Goal: Transaction & Acquisition: Book appointment/travel/reservation

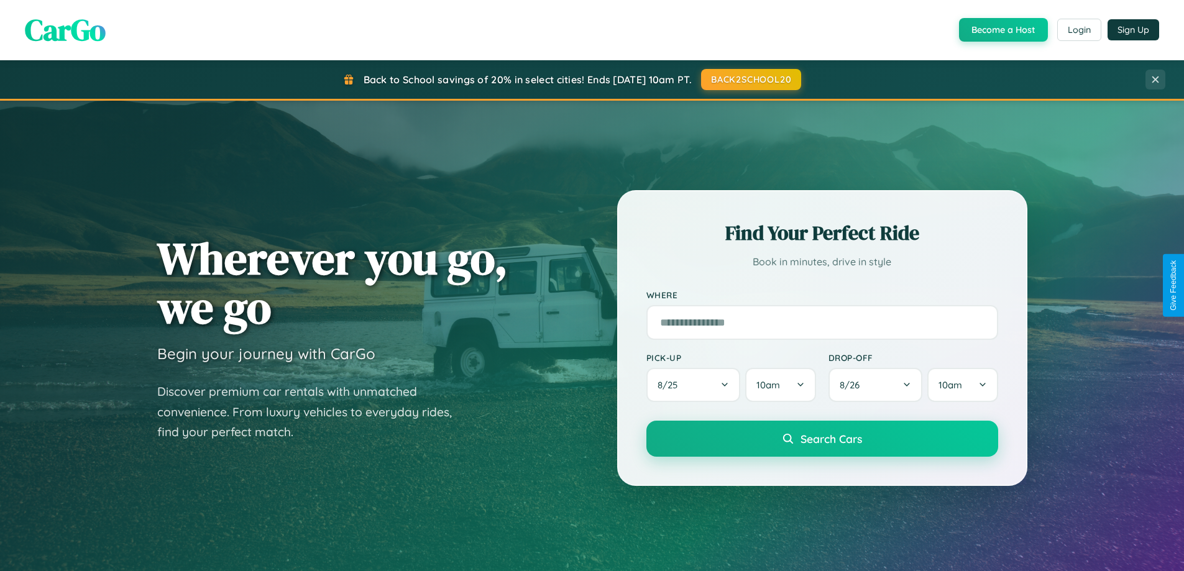
scroll to position [37, 0]
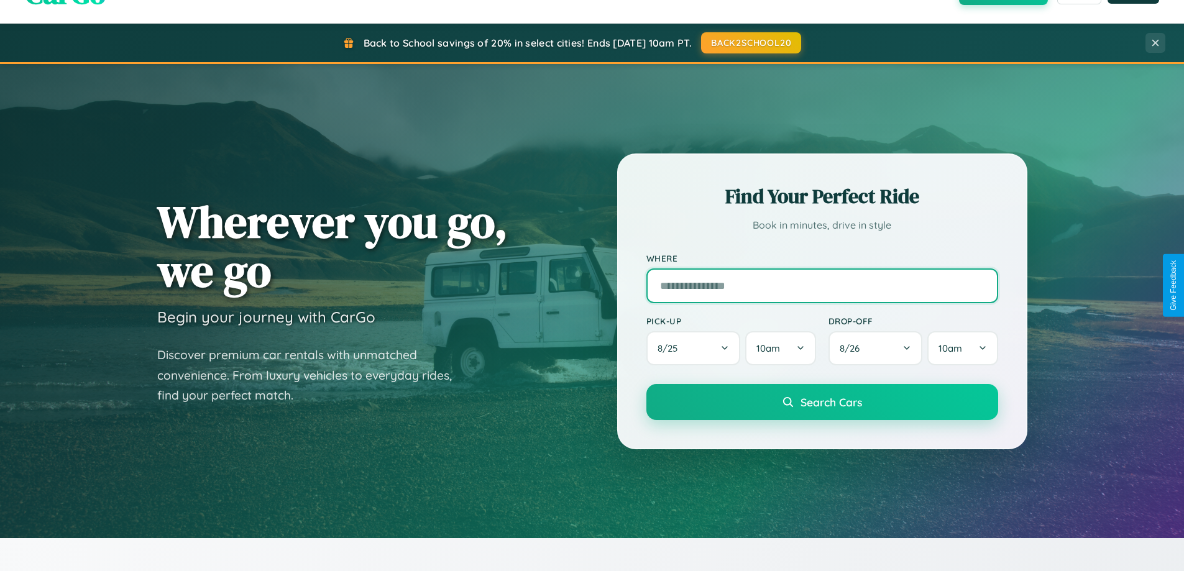
click at [821, 285] on input "text" at bounding box center [822, 285] width 352 height 35
type input "**********"
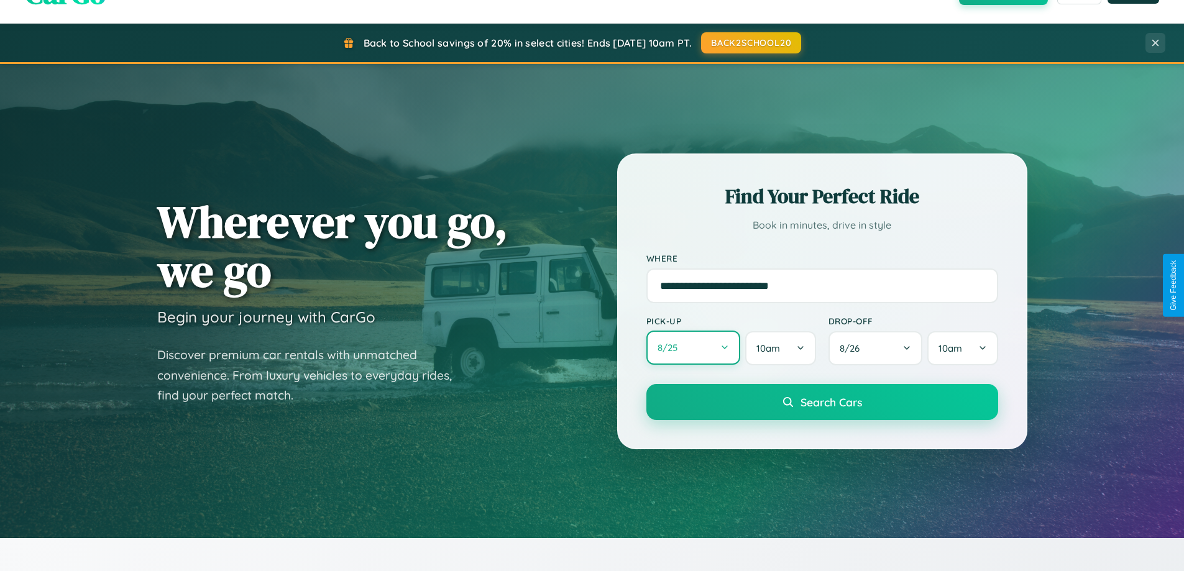
click at [693, 348] on button "8 / 25" at bounding box center [693, 348] width 94 height 34
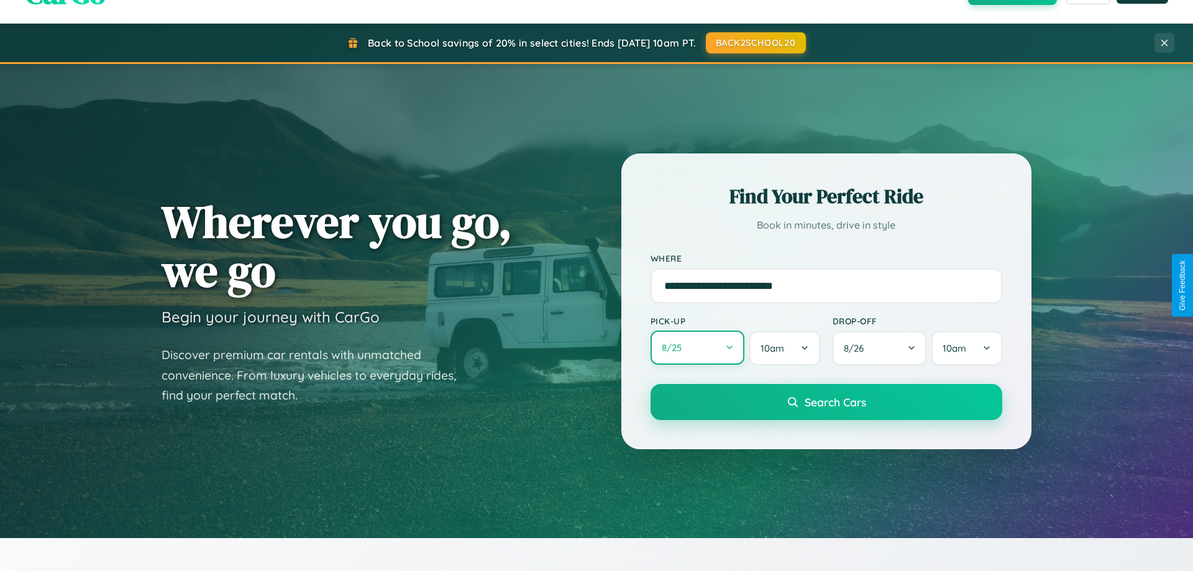
select select "*"
select select "****"
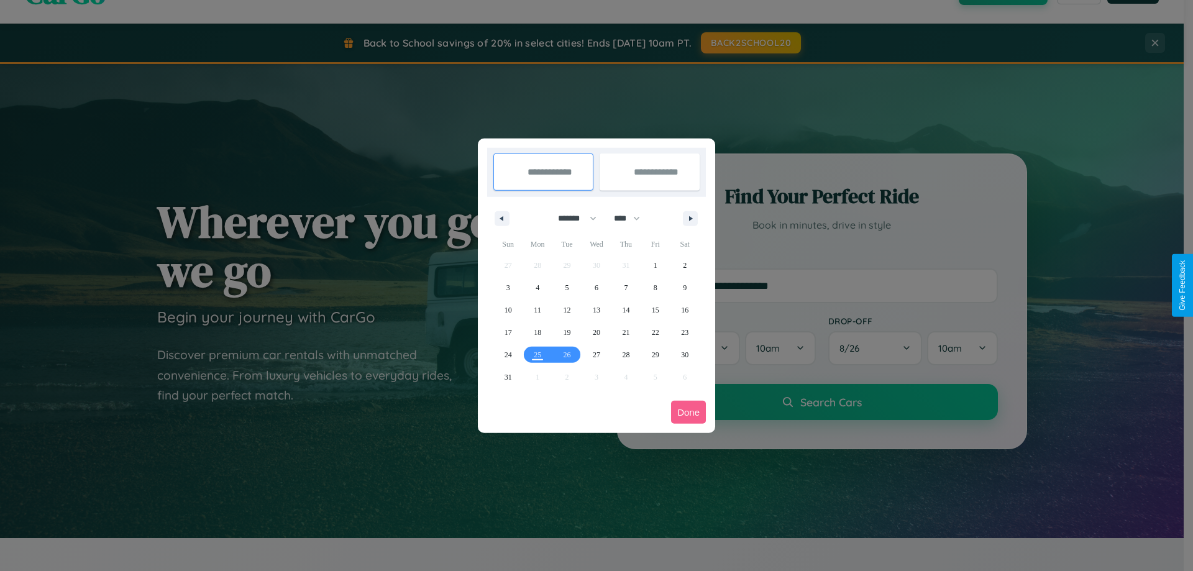
drag, startPoint x: 572, startPoint y: 218, endPoint x: 596, endPoint y: 249, distance: 39.8
click at [572, 218] on select "******* ******** ***** ***** *** **** **** ****** ********* ******* ******** **…" at bounding box center [575, 218] width 53 height 21
select select "*"
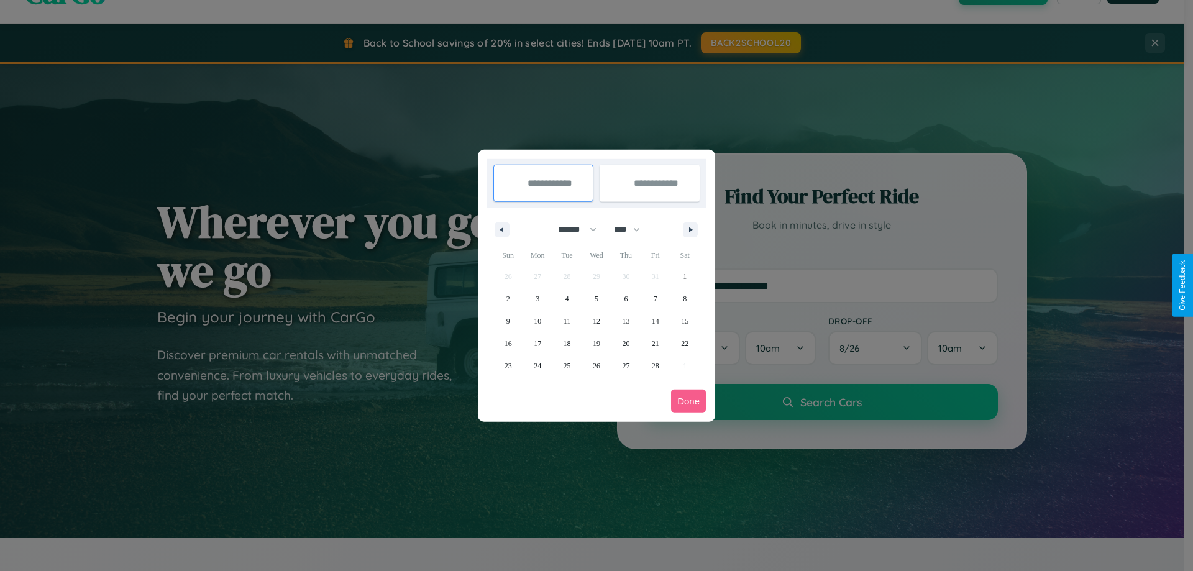
drag, startPoint x: 633, startPoint y: 229, endPoint x: 596, endPoint y: 249, distance: 41.2
click at [633, 229] on select "**** **** **** **** **** **** **** **** **** **** **** **** **** **** **** ****…" at bounding box center [626, 229] width 37 height 21
select select "****"
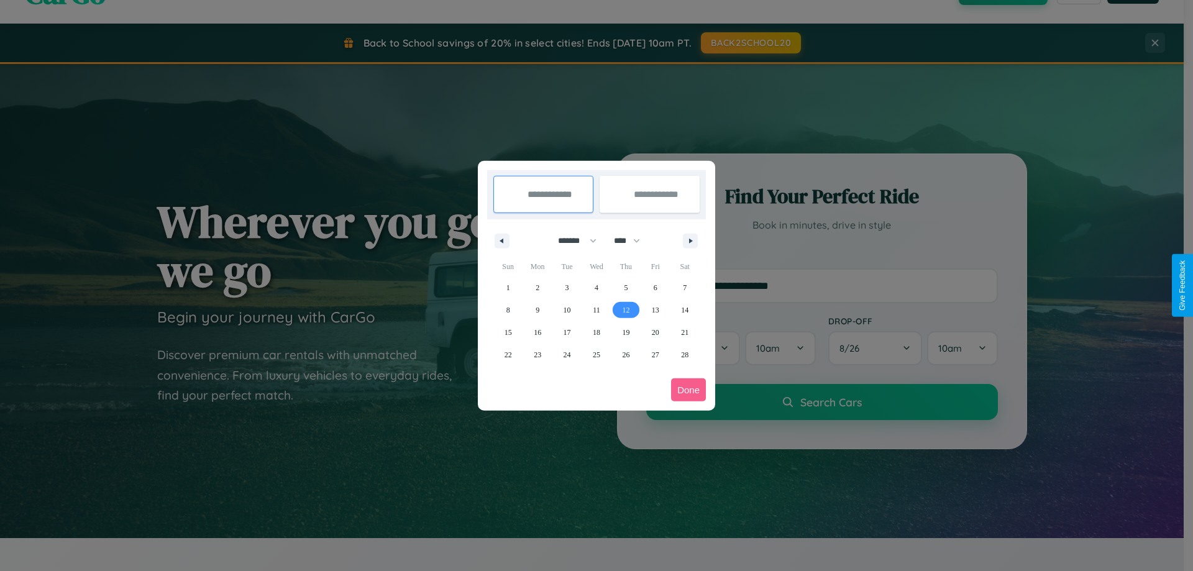
click at [626, 309] on span "12" at bounding box center [625, 310] width 7 height 22
type input "**********"
click at [626, 332] on span "19" at bounding box center [625, 332] width 7 height 22
type input "**********"
click at [688, 390] on button "Done" at bounding box center [688, 389] width 35 height 23
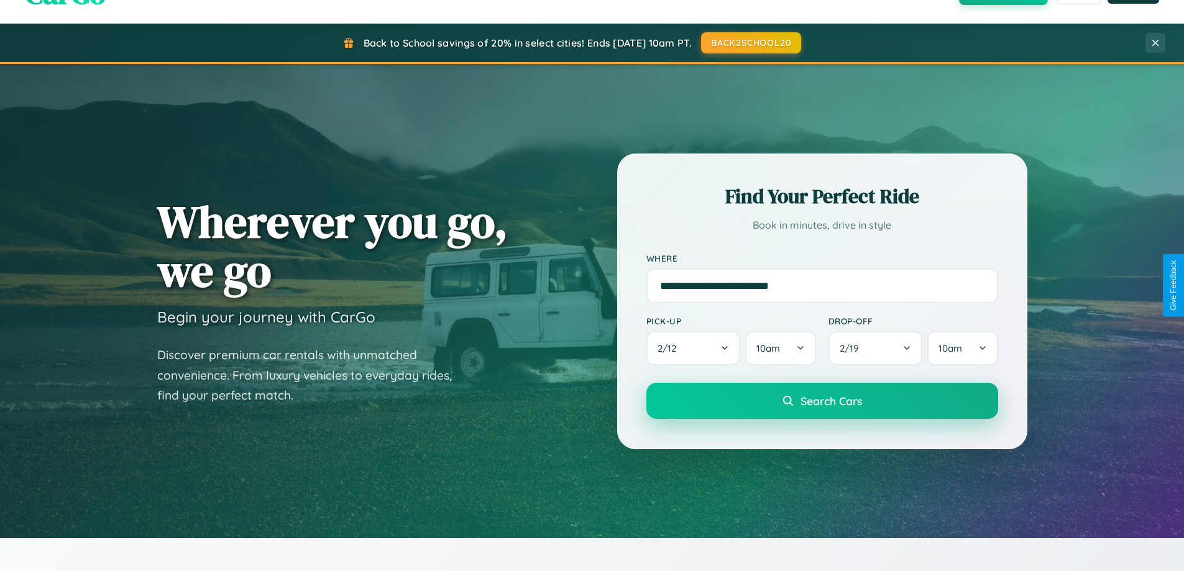
click at [821, 401] on span "Search Cars" at bounding box center [831, 401] width 62 height 14
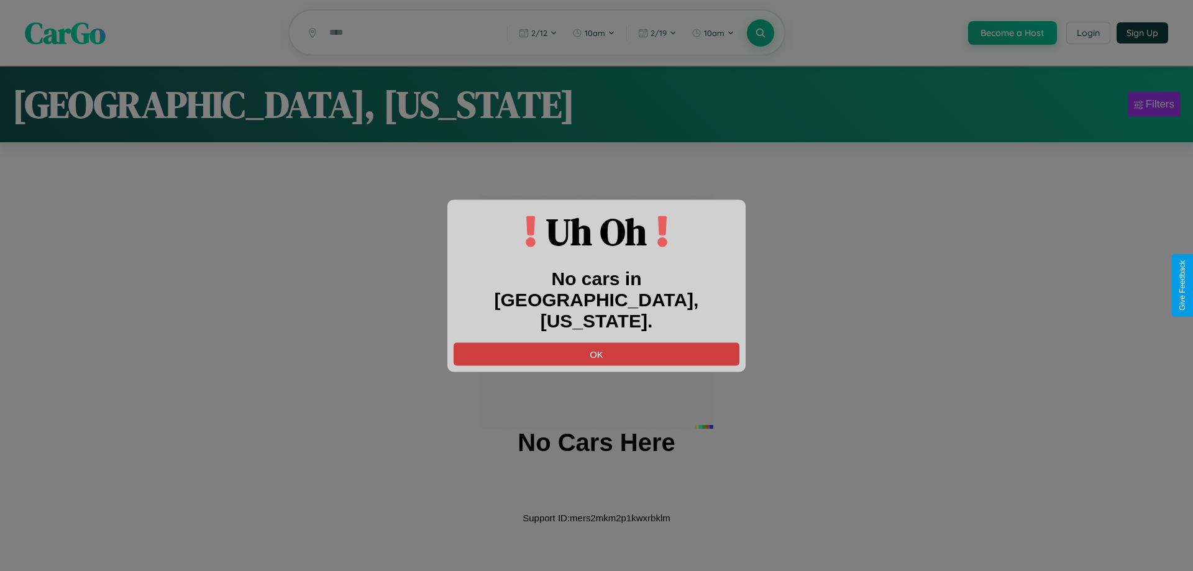
click at [596, 343] on button "OK" at bounding box center [597, 353] width 286 height 23
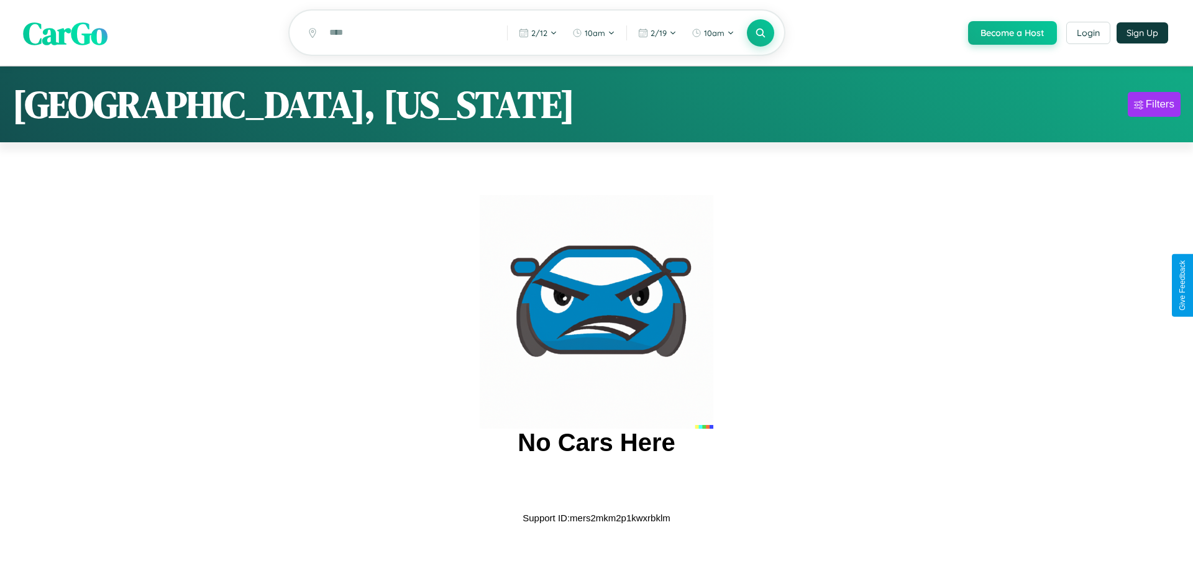
click at [65, 34] on span "CarGo" at bounding box center [65, 32] width 85 height 43
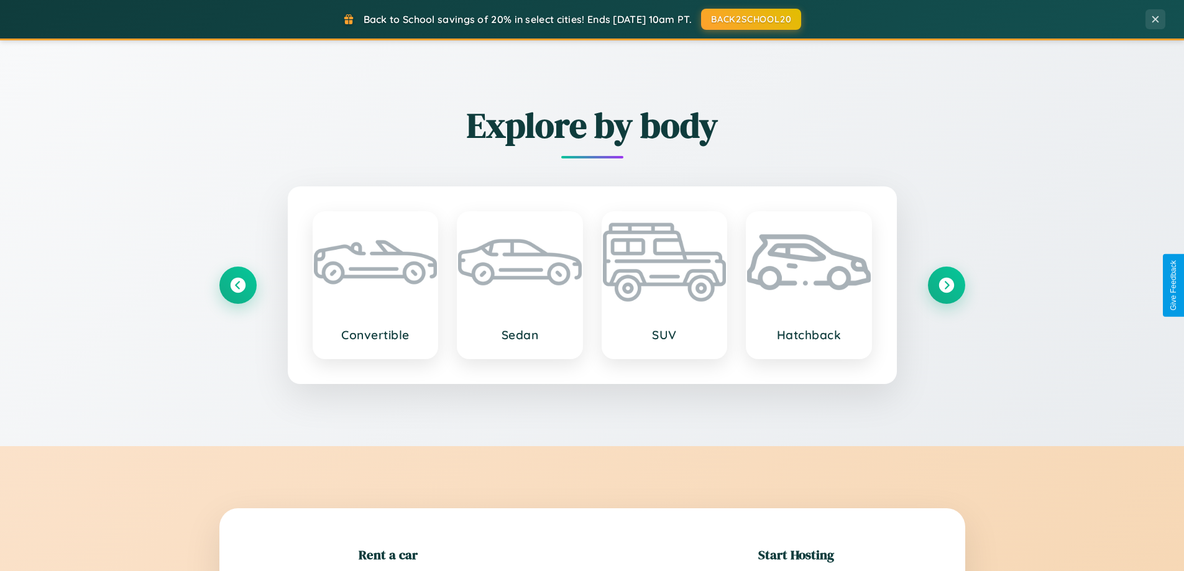
scroll to position [268, 0]
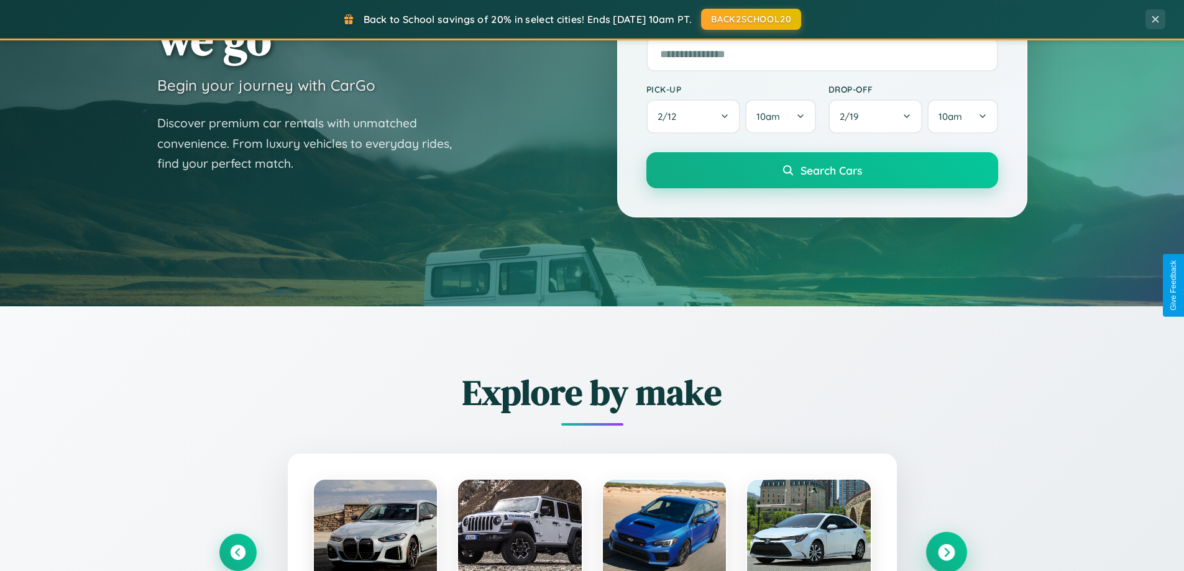
click at [946, 552] on icon at bounding box center [946, 552] width 17 height 17
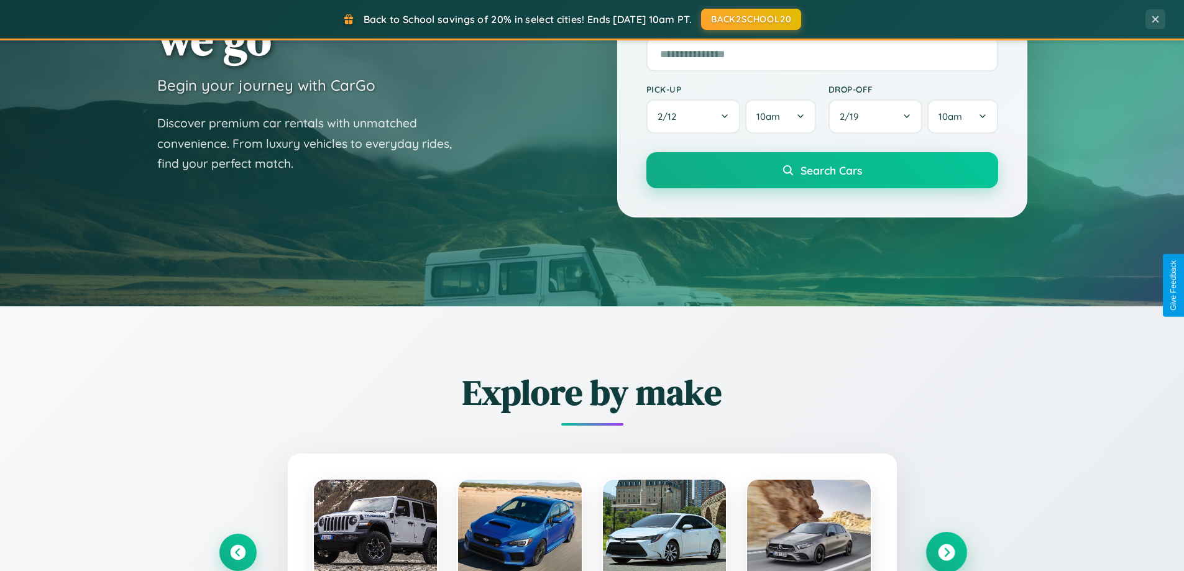
click at [946, 551] on icon at bounding box center [946, 552] width 17 height 17
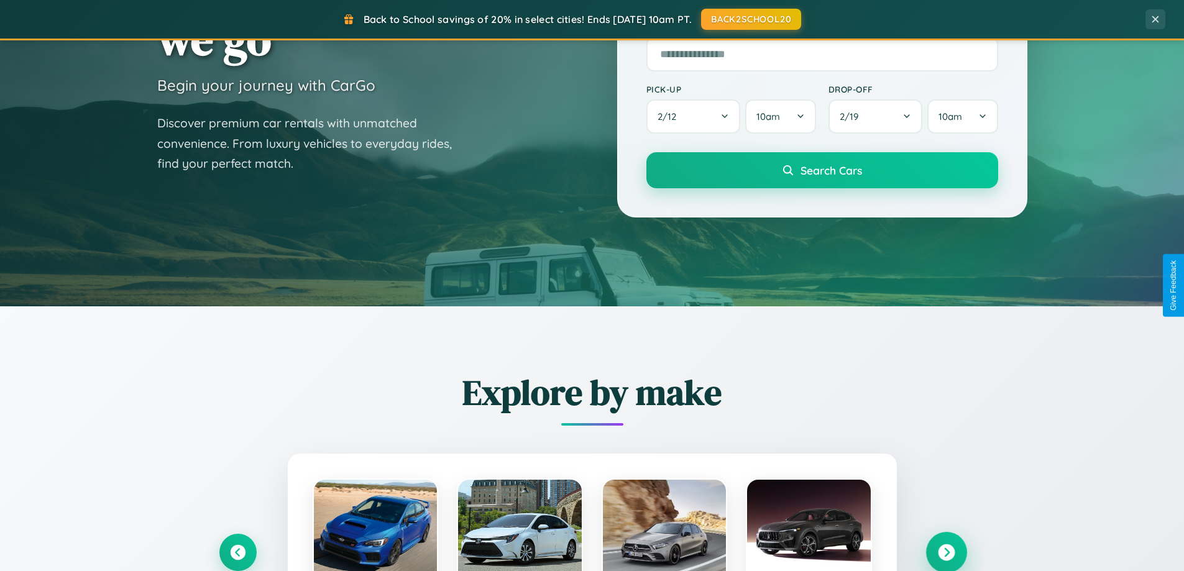
click at [946, 551] on icon at bounding box center [946, 552] width 17 height 17
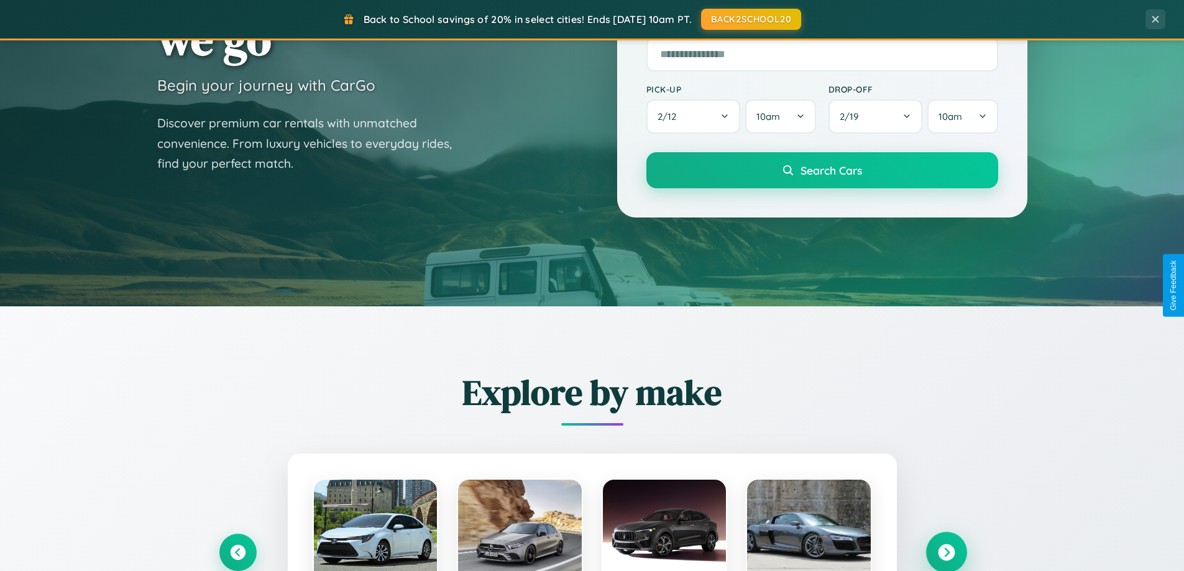
scroll to position [37, 0]
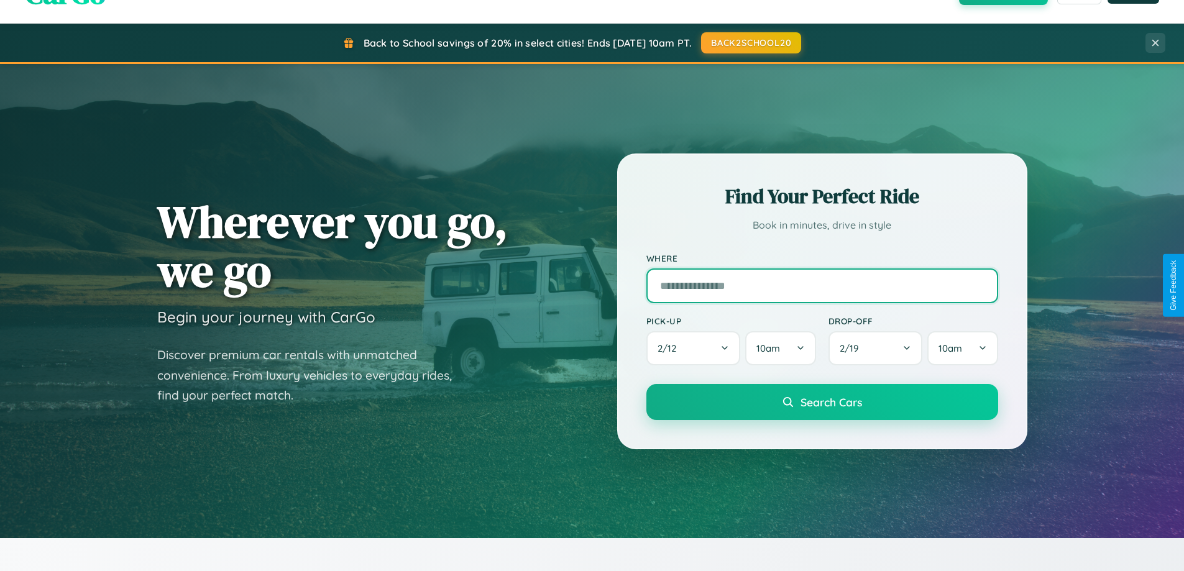
click at [821, 285] on input "text" at bounding box center [822, 285] width 352 height 35
type input "*******"
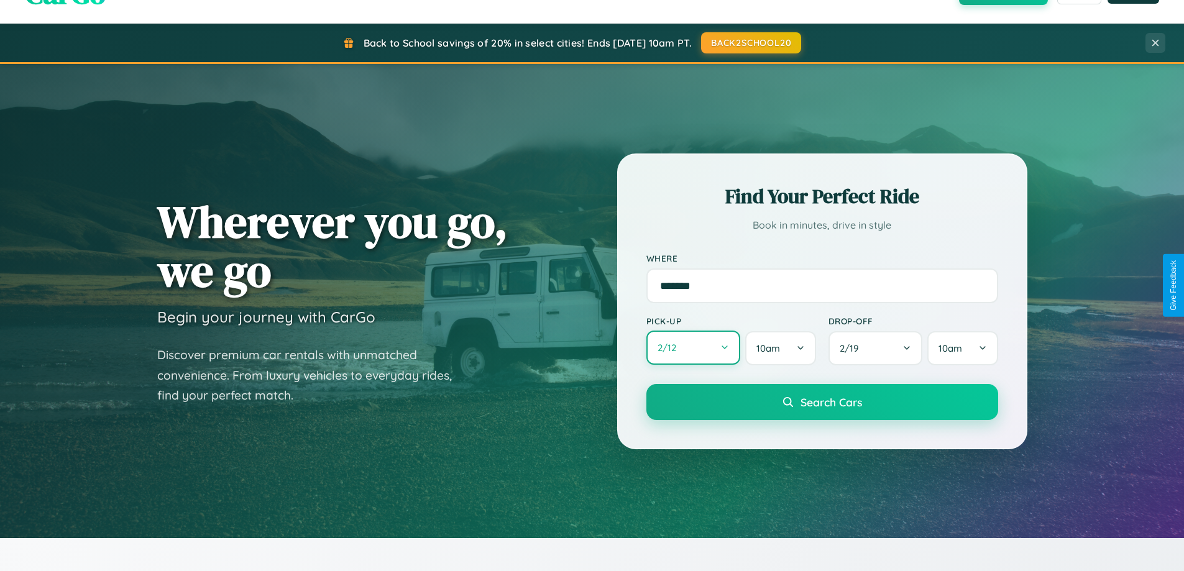
click at [693, 348] on button "2 / 12" at bounding box center [693, 348] width 94 height 34
select select "*"
select select "****"
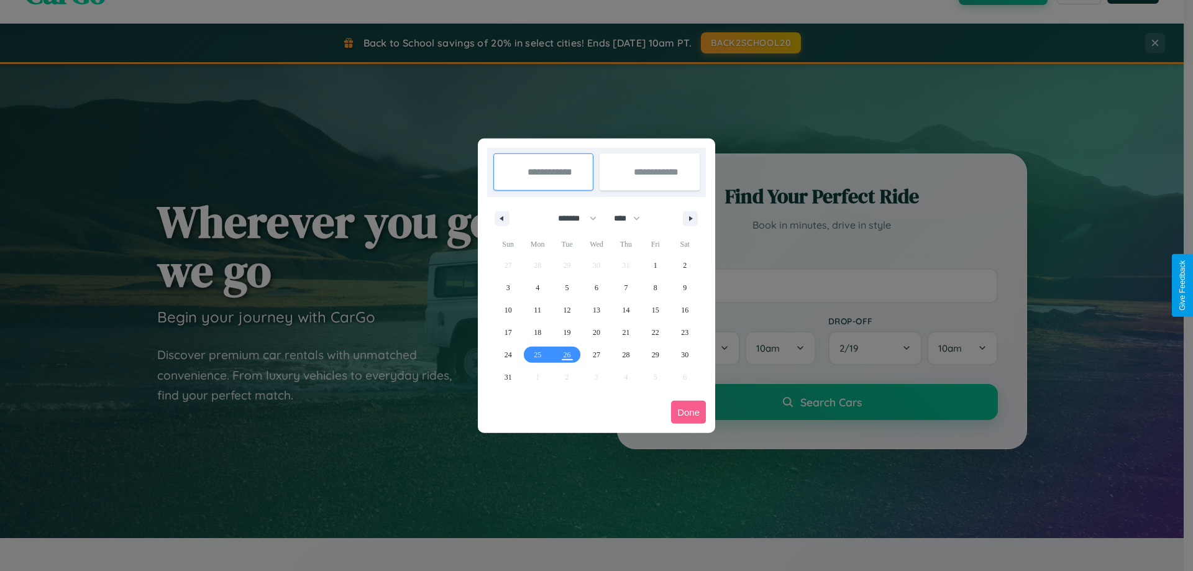
drag, startPoint x: 572, startPoint y: 218, endPoint x: 596, endPoint y: 249, distance: 39.8
click at [572, 218] on select "******* ******** ***** ***** *** **** **** ****** ********* ******* ******** **…" at bounding box center [575, 218] width 53 height 21
select select "*"
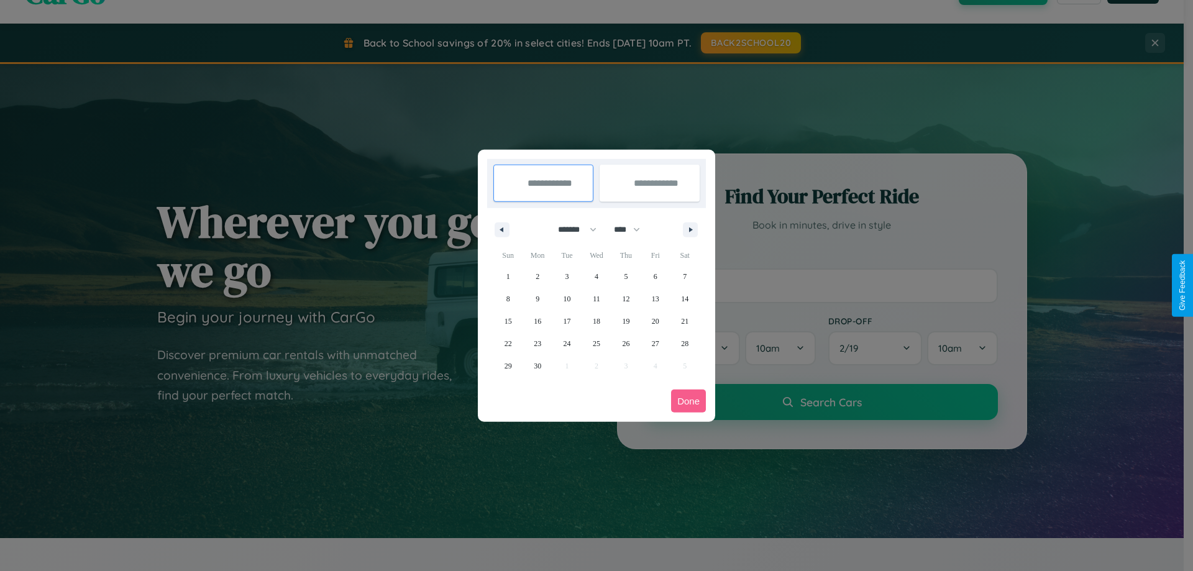
drag, startPoint x: 633, startPoint y: 229, endPoint x: 596, endPoint y: 249, distance: 41.2
click at [633, 229] on select "**** **** **** **** **** **** **** **** **** **** **** **** **** **** **** ****…" at bounding box center [626, 229] width 37 height 21
select select "****"
click at [626, 321] on span "18" at bounding box center [625, 321] width 7 height 22
type input "**********"
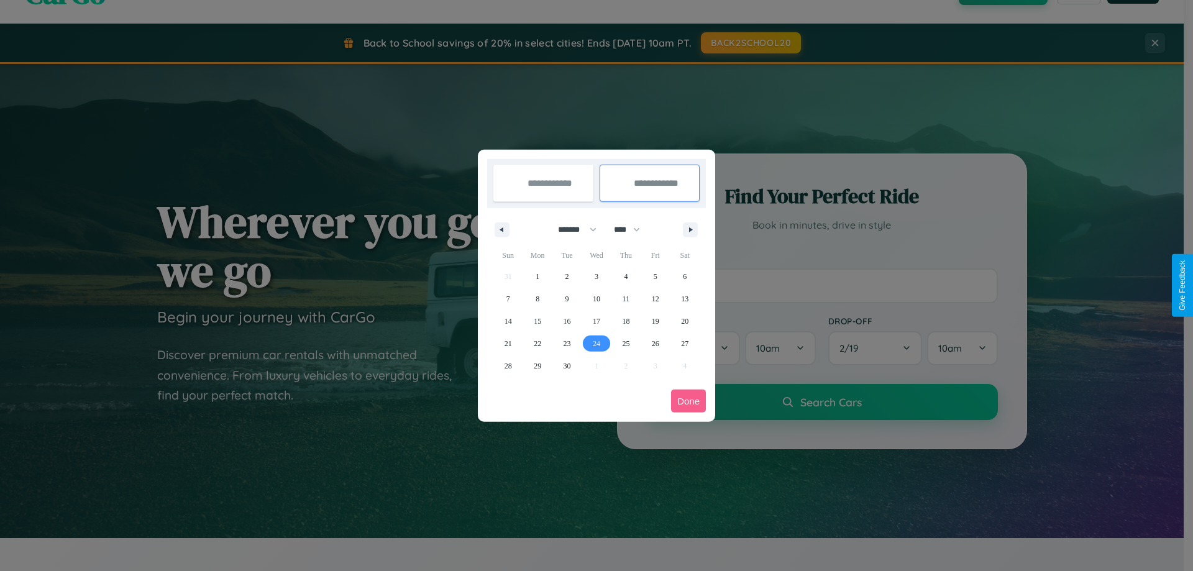
click at [596, 343] on span "24" at bounding box center [596, 343] width 7 height 22
type input "**********"
click at [688, 401] on button "Done" at bounding box center [688, 401] width 35 height 23
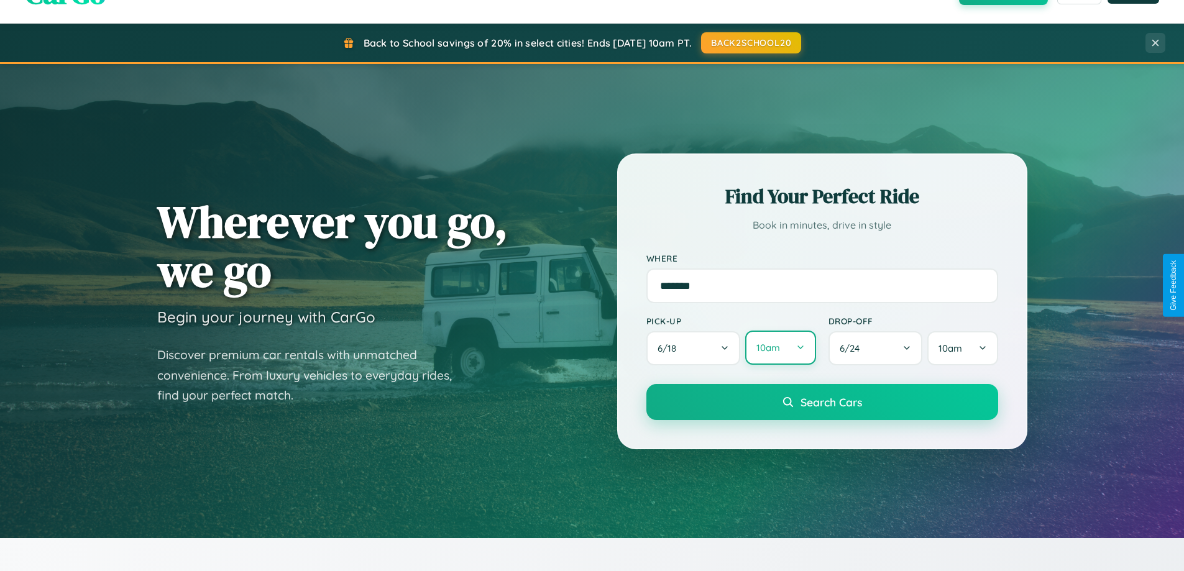
click at [780, 348] on button "10am" at bounding box center [780, 348] width 70 height 34
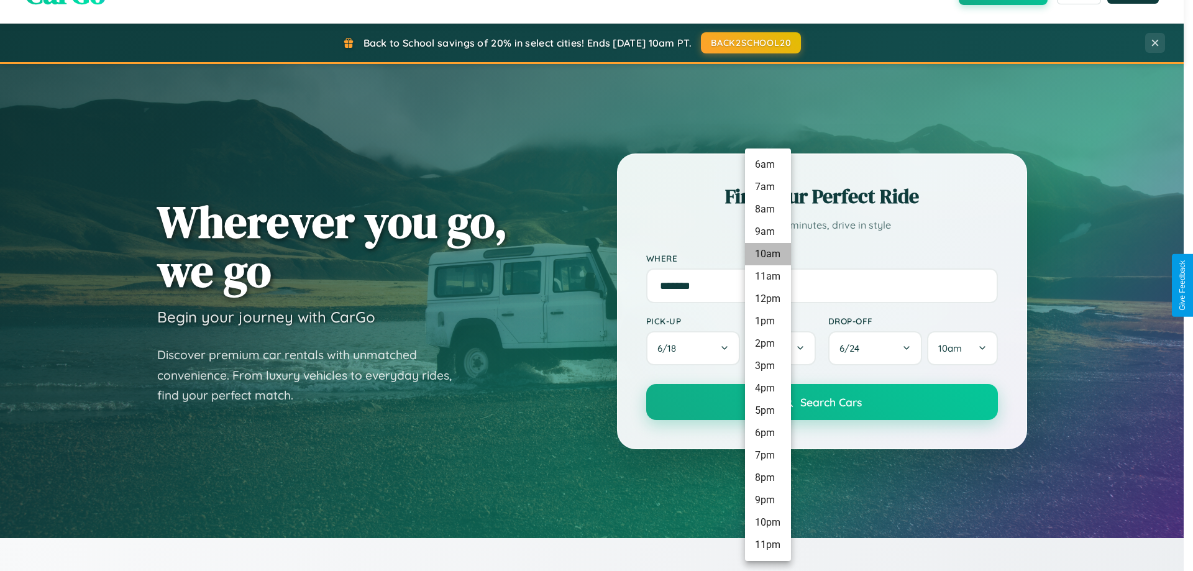
click at [767, 254] on li "10am" at bounding box center [768, 254] width 46 height 22
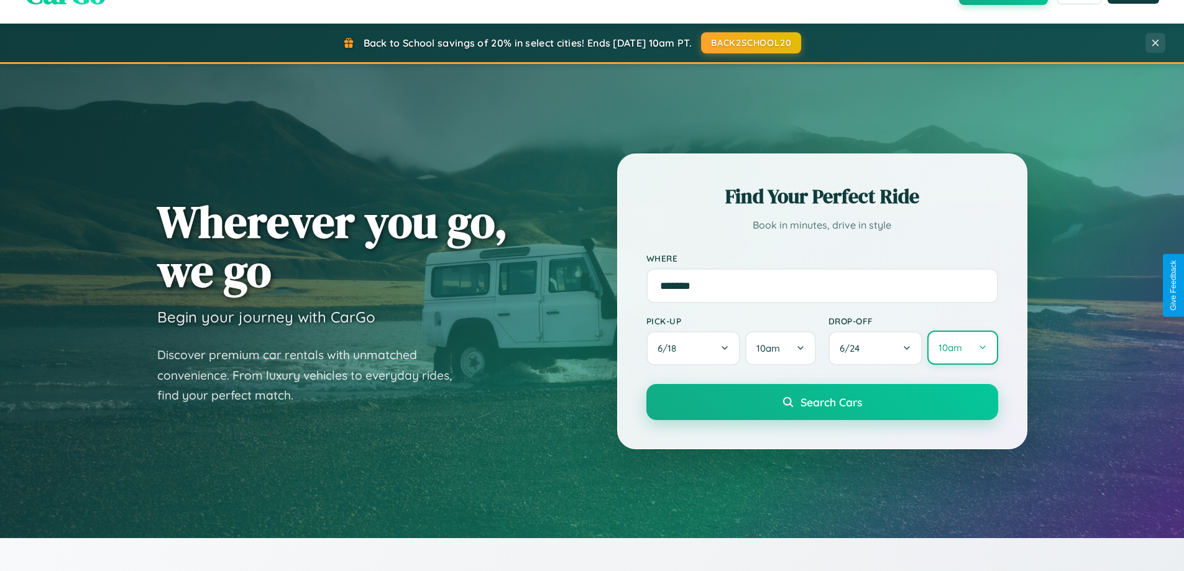
click at [962, 348] on button "10am" at bounding box center [962, 348] width 70 height 34
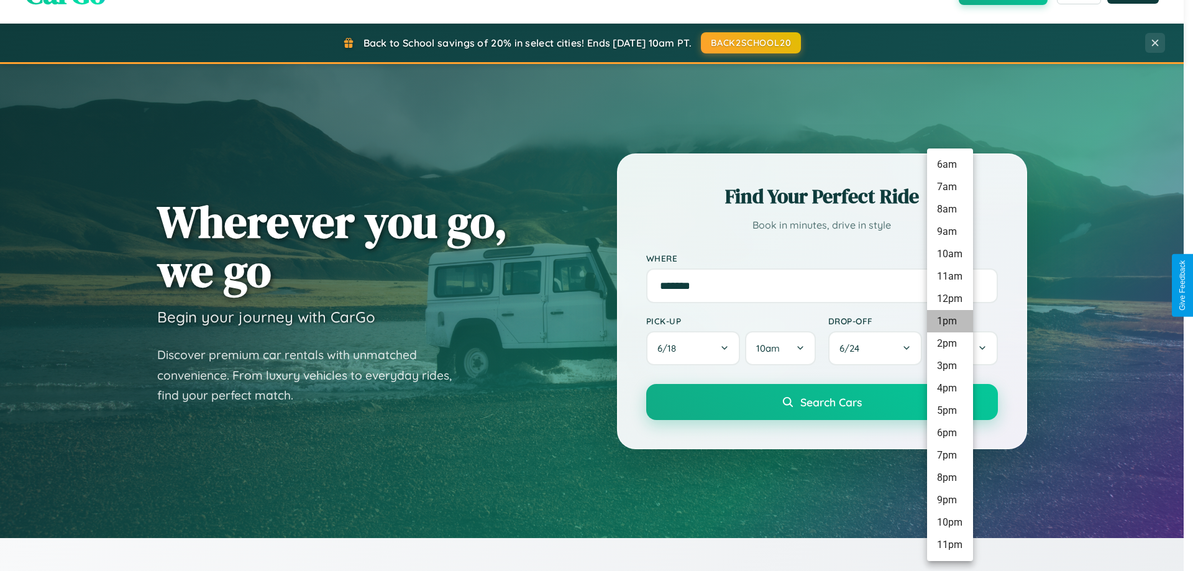
click at [949, 321] on li "1pm" at bounding box center [950, 321] width 46 height 22
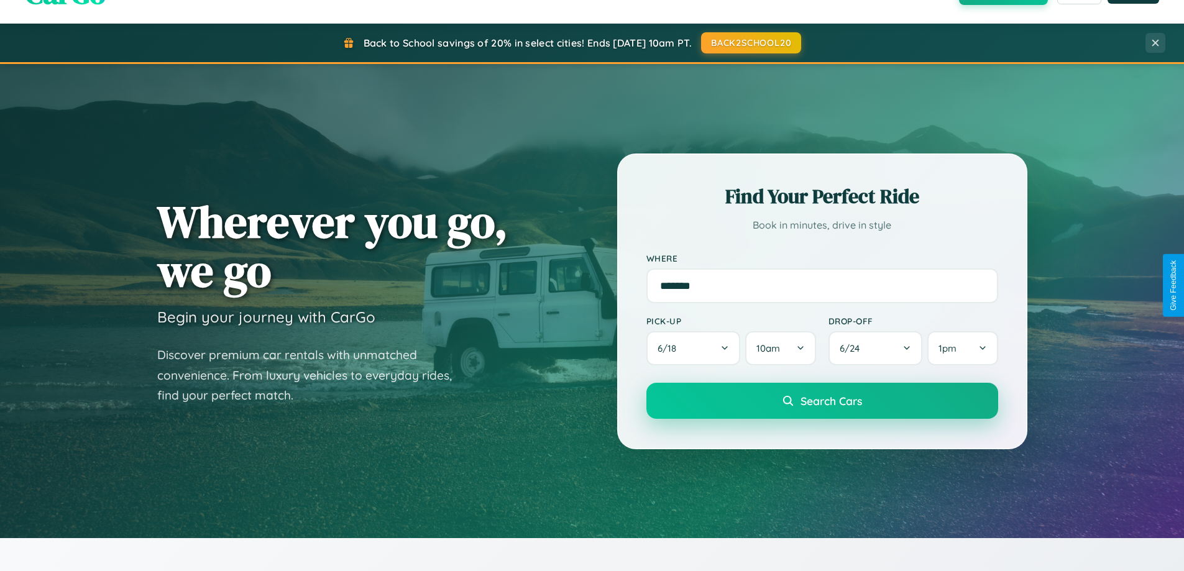
click at [821, 402] on span "Search Cars" at bounding box center [831, 401] width 62 height 14
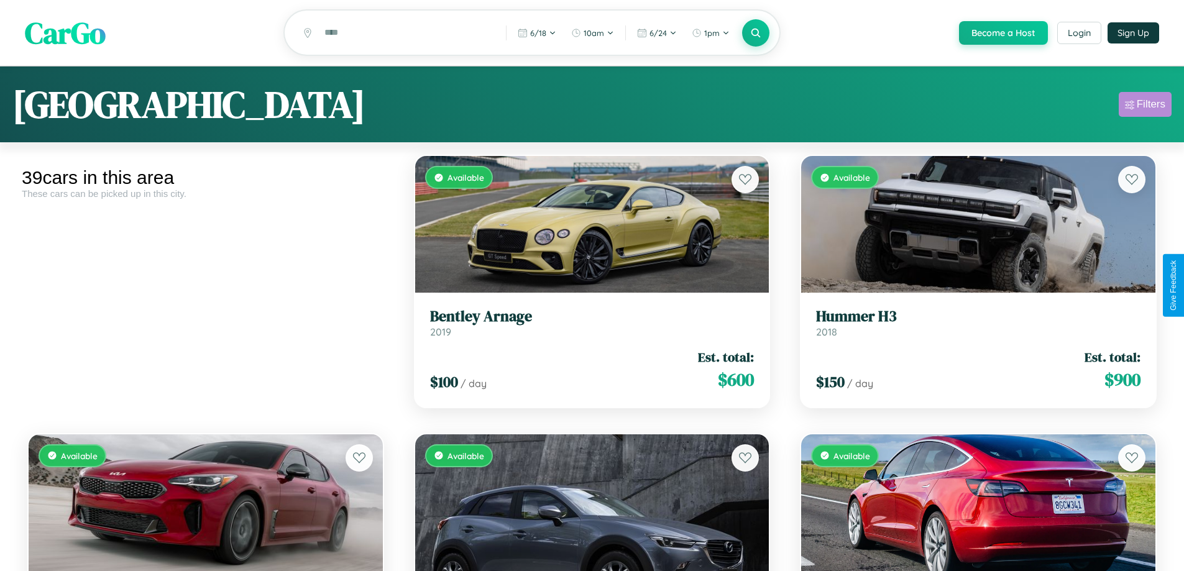
click at [1145, 106] on div "Filters" at bounding box center [1150, 104] width 29 height 12
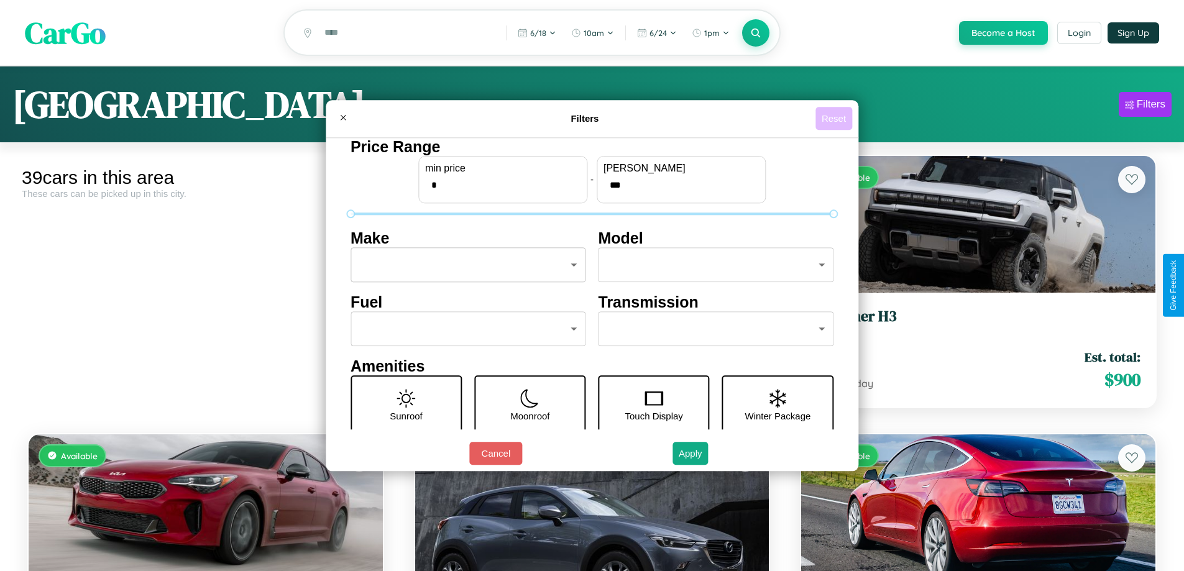
click at [835, 118] on button "Reset" at bounding box center [833, 118] width 37 height 23
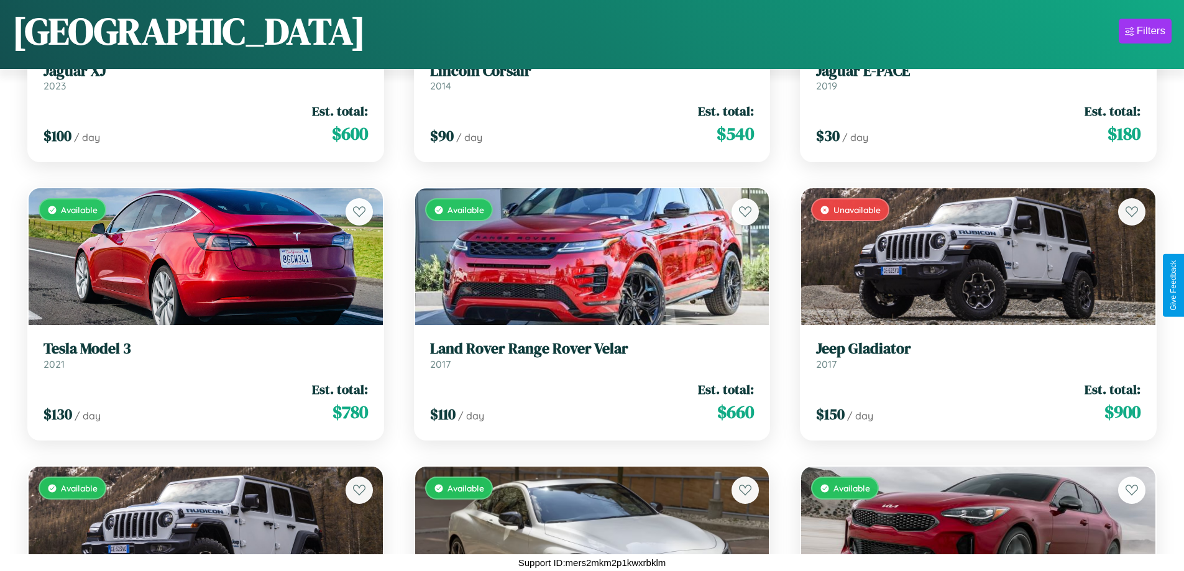
scroll to position [2123, 0]
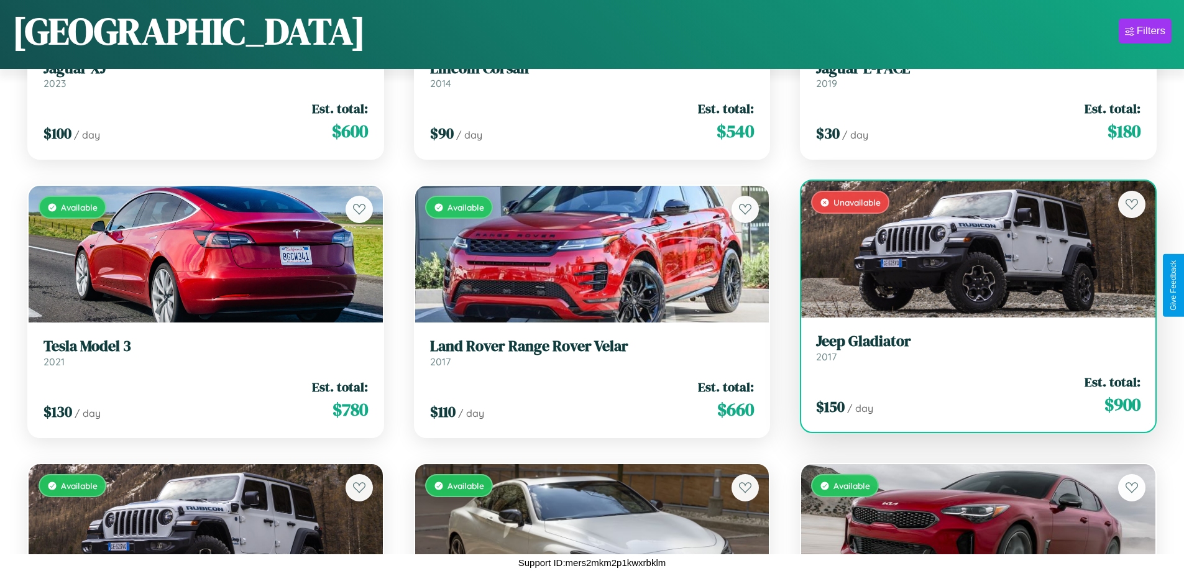
click at [970, 352] on link "Jeep Gladiator 2017" at bounding box center [978, 347] width 324 height 30
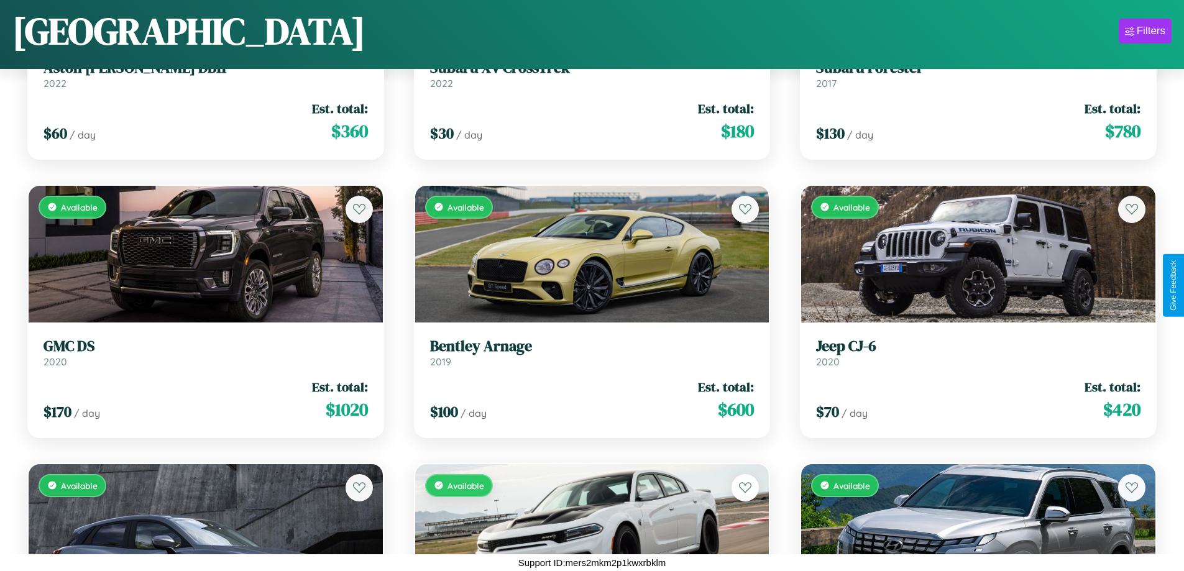
scroll to position [1287, 0]
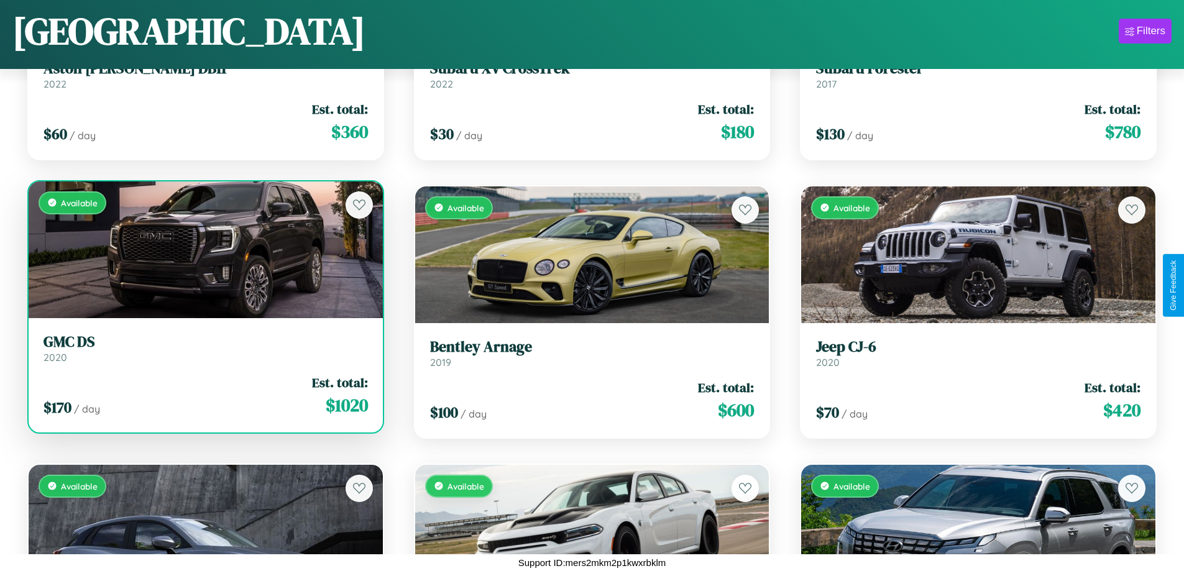
click at [204, 249] on div "Available" at bounding box center [206, 249] width 354 height 137
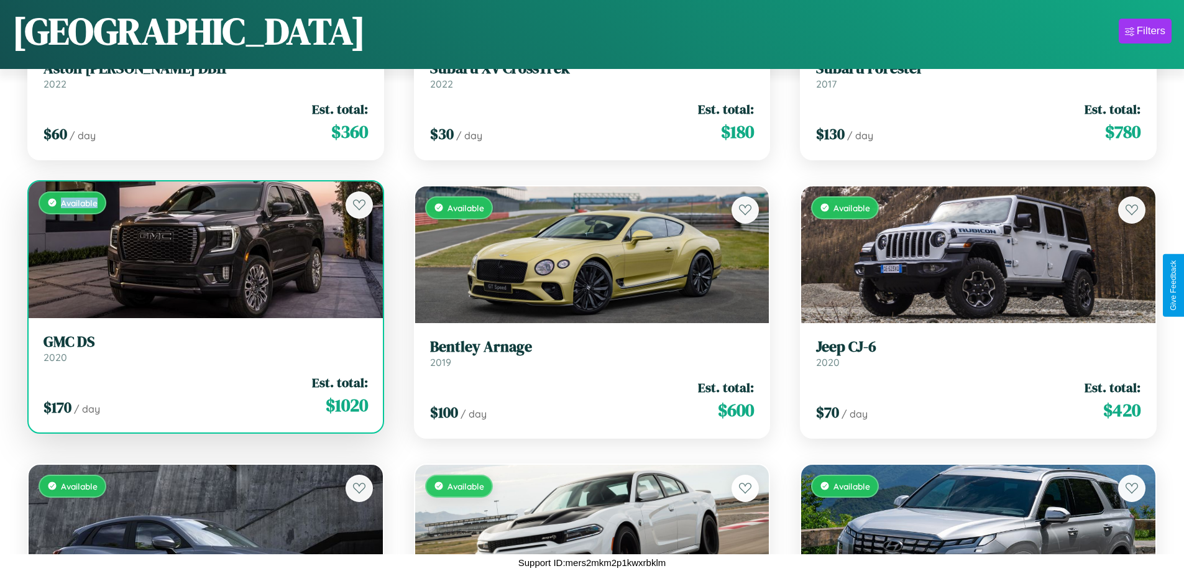
click at [204, 249] on div "Available" at bounding box center [206, 249] width 354 height 137
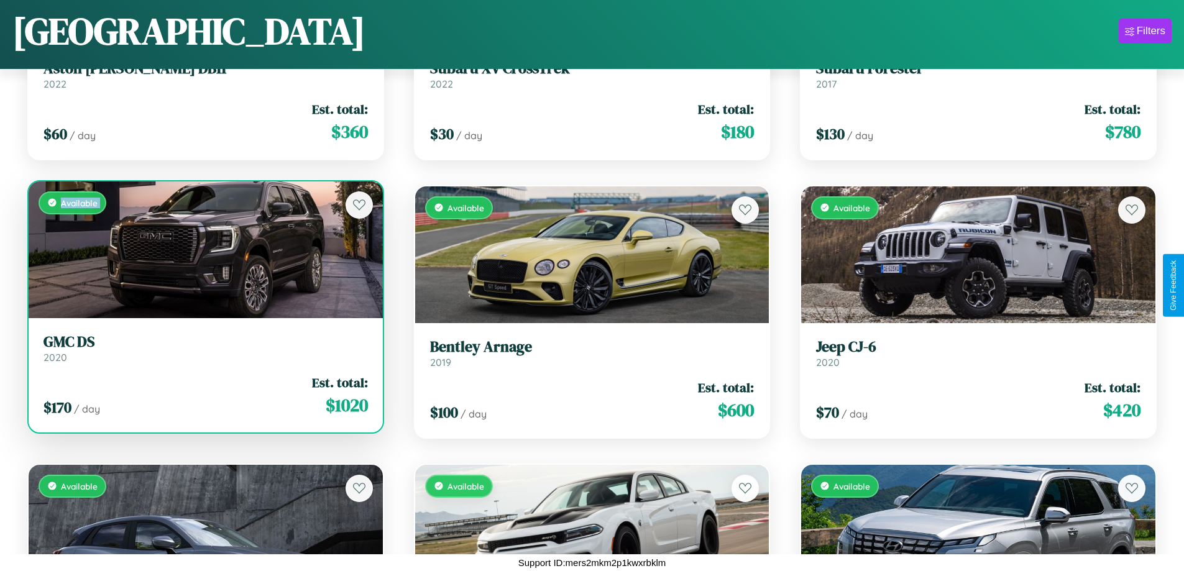
click at [204, 249] on div "Available" at bounding box center [206, 249] width 354 height 137
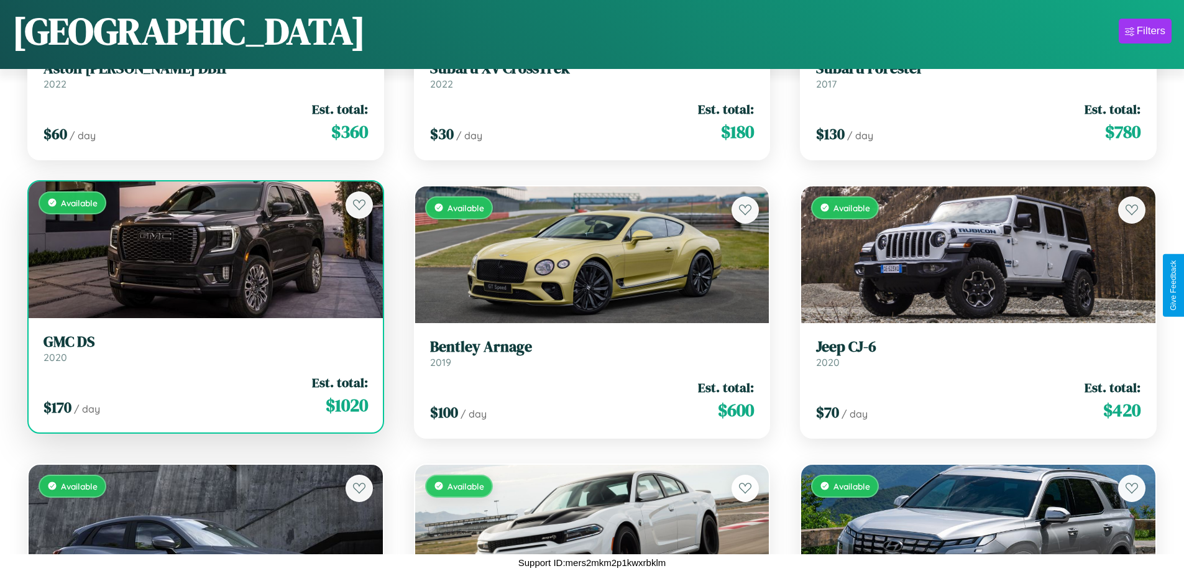
click at [204, 249] on div "Available" at bounding box center [206, 249] width 354 height 137
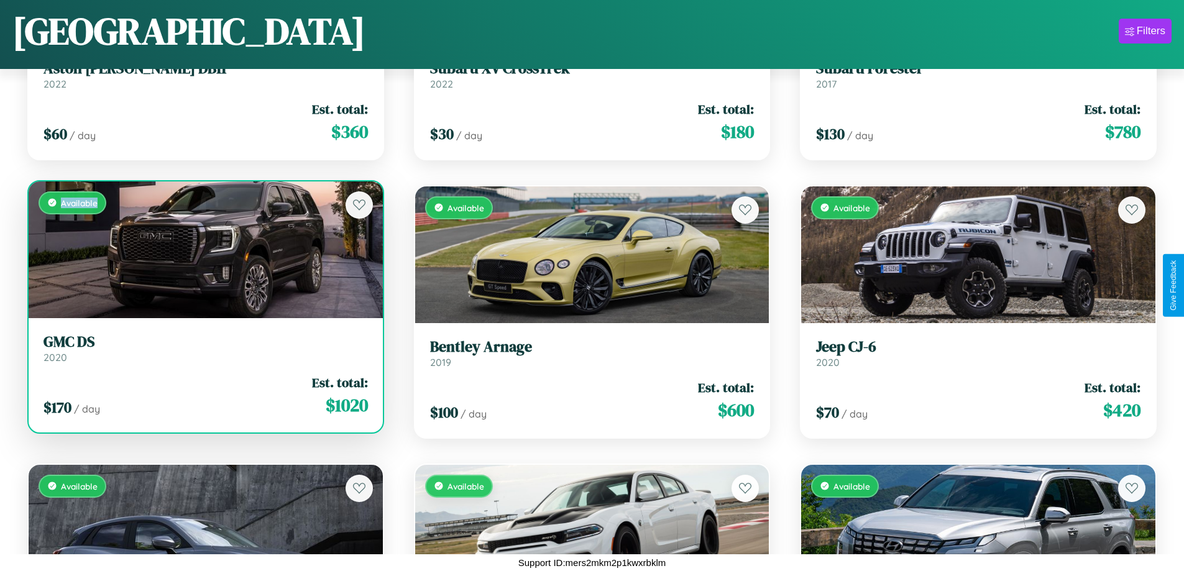
click at [204, 249] on div "Available" at bounding box center [206, 249] width 354 height 137
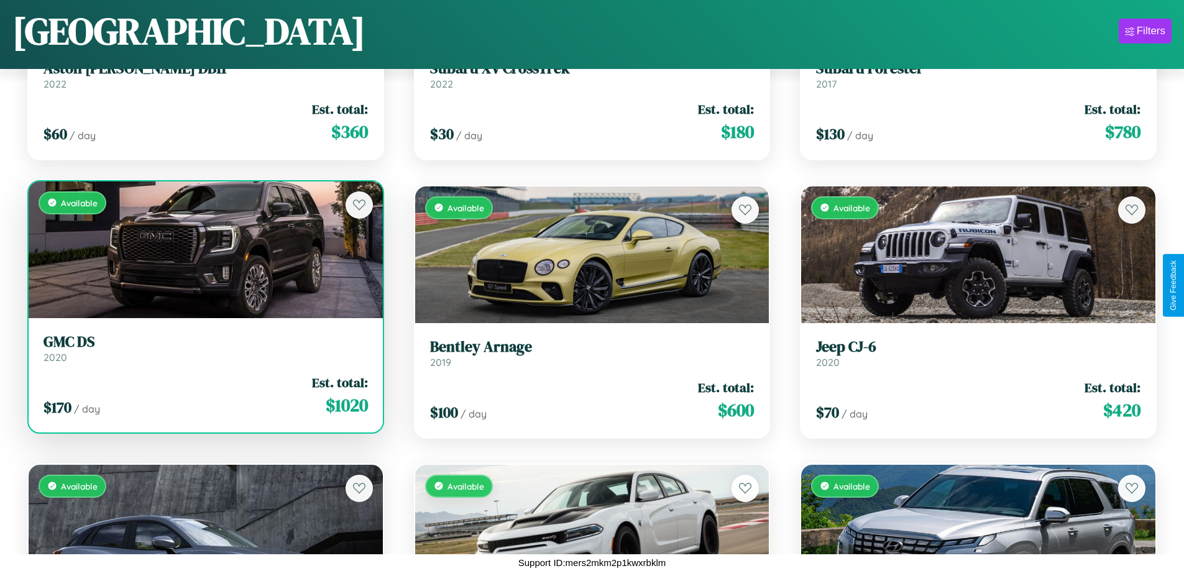
click at [204, 348] on h3 "GMC DS" at bounding box center [205, 342] width 324 height 18
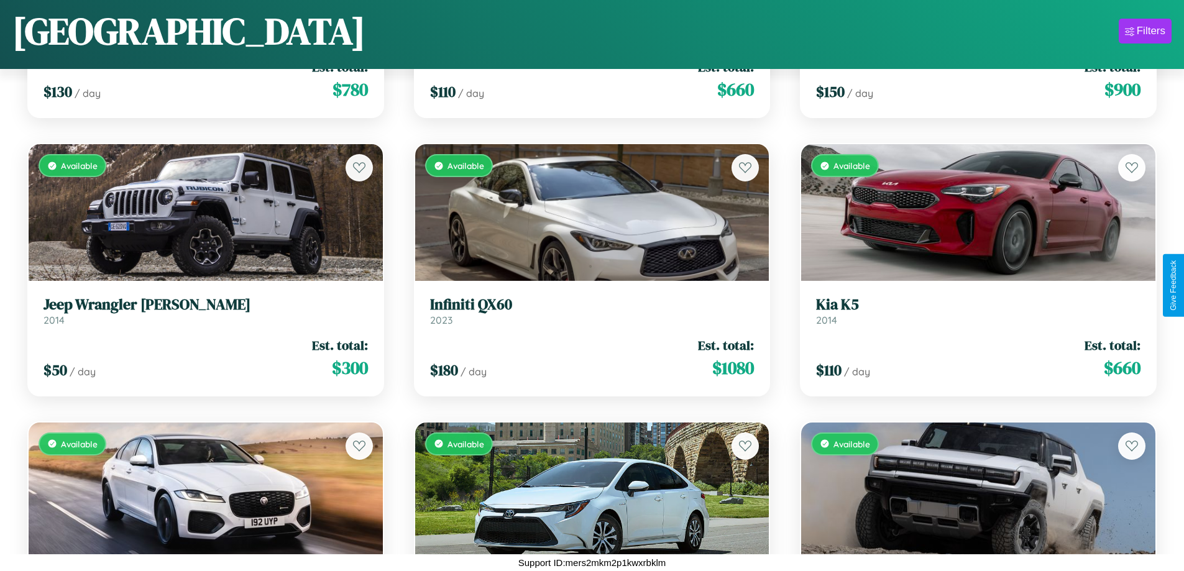
scroll to position [2679, 0]
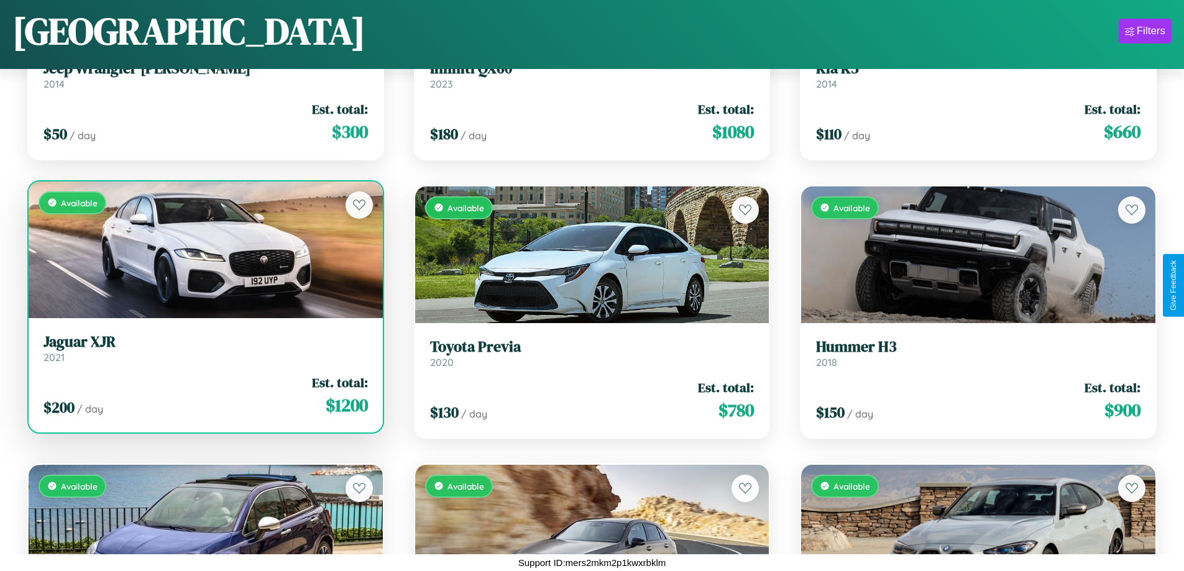
click at [204, 353] on link "Jaguar XJR 2021" at bounding box center [205, 348] width 324 height 30
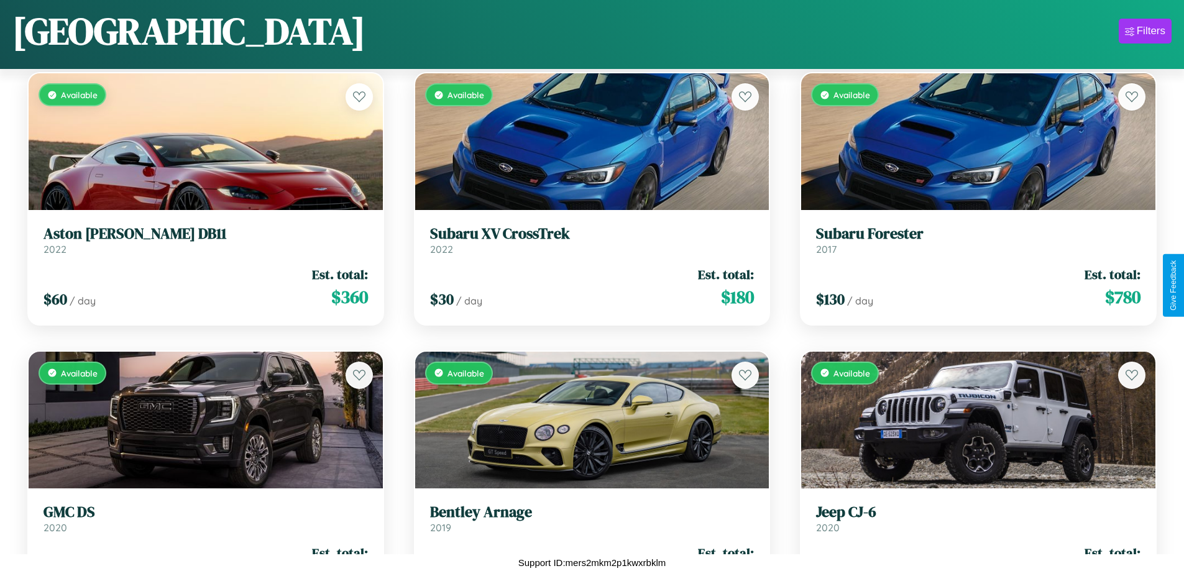
scroll to position [175, 0]
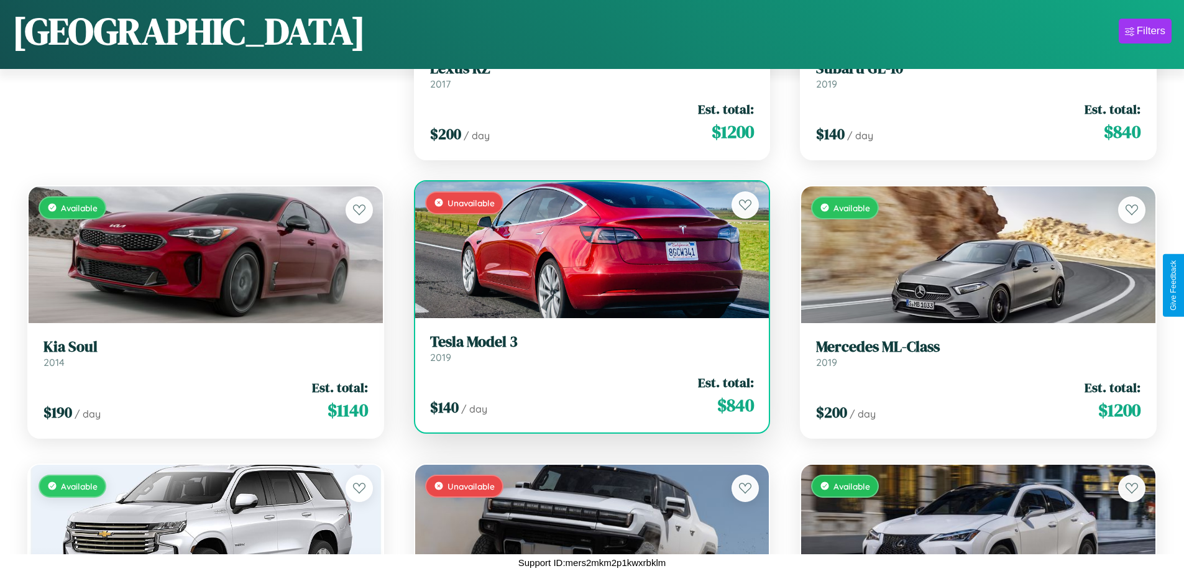
click at [587, 348] on h3 "Tesla Model 3" at bounding box center [592, 342] width 324 height 18
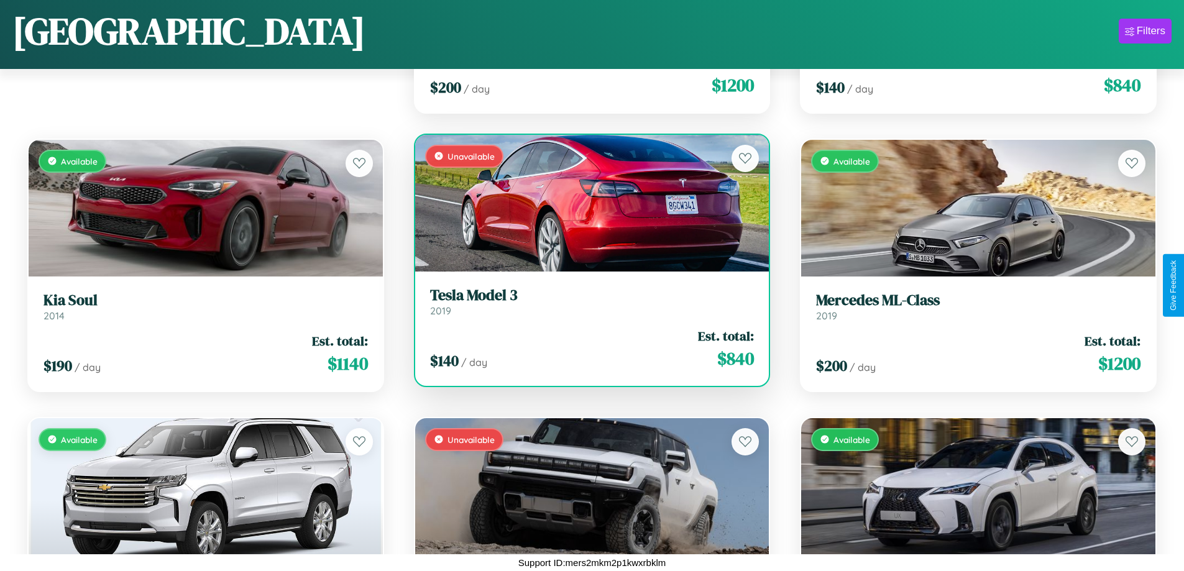
scroll to position [453, 0]
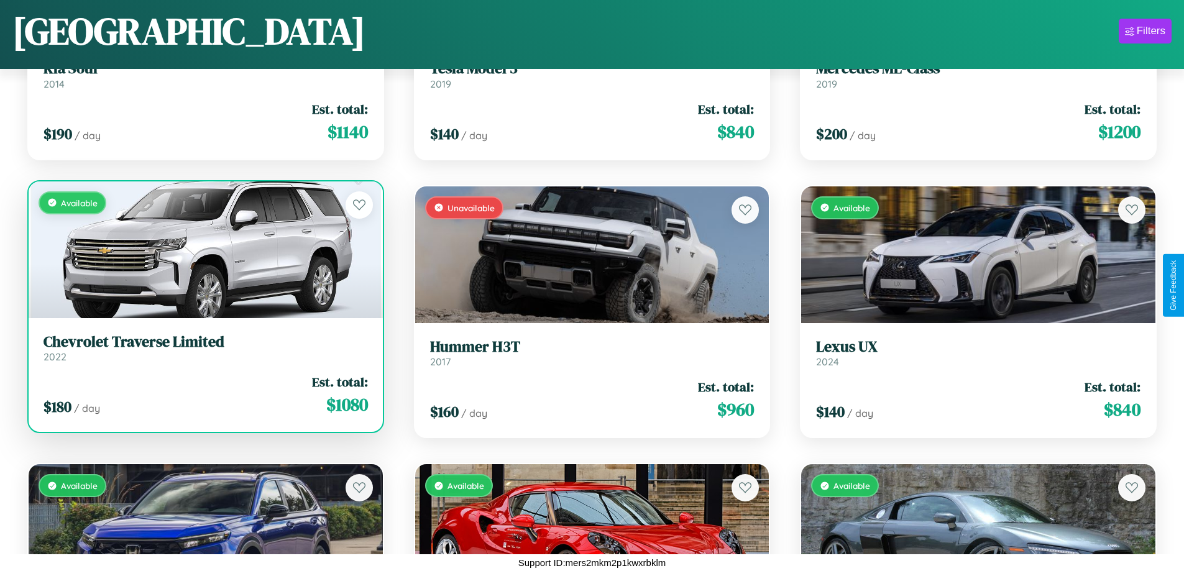
click at [204, 350] on h3 "Chevrolet Traverse Limited" at bounding box center [205, 342] width 324 height 18
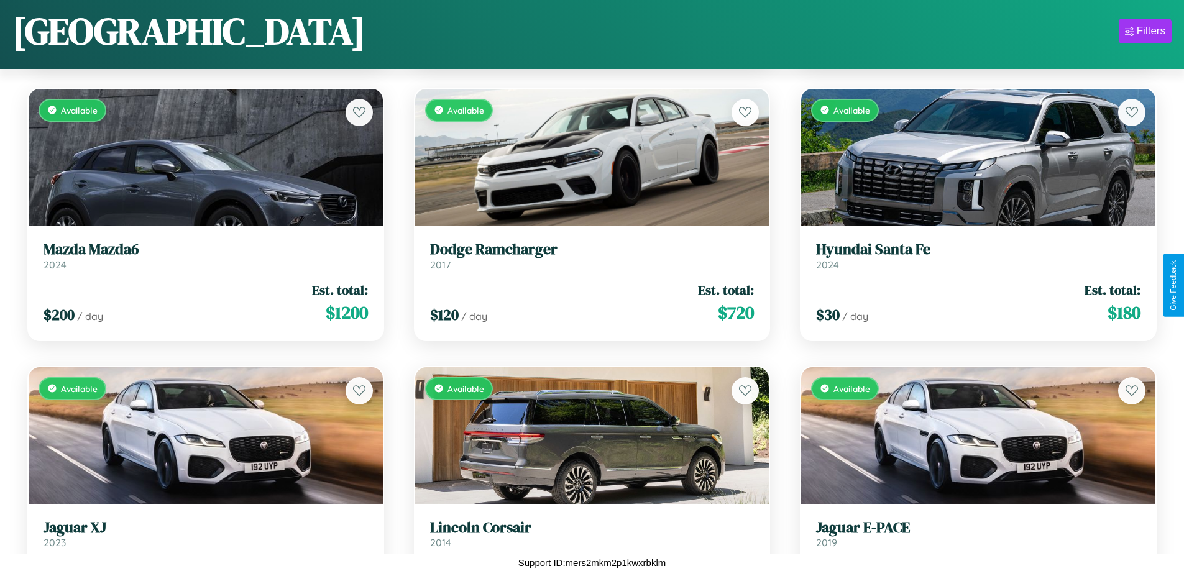
scroll to position [2401, 0]
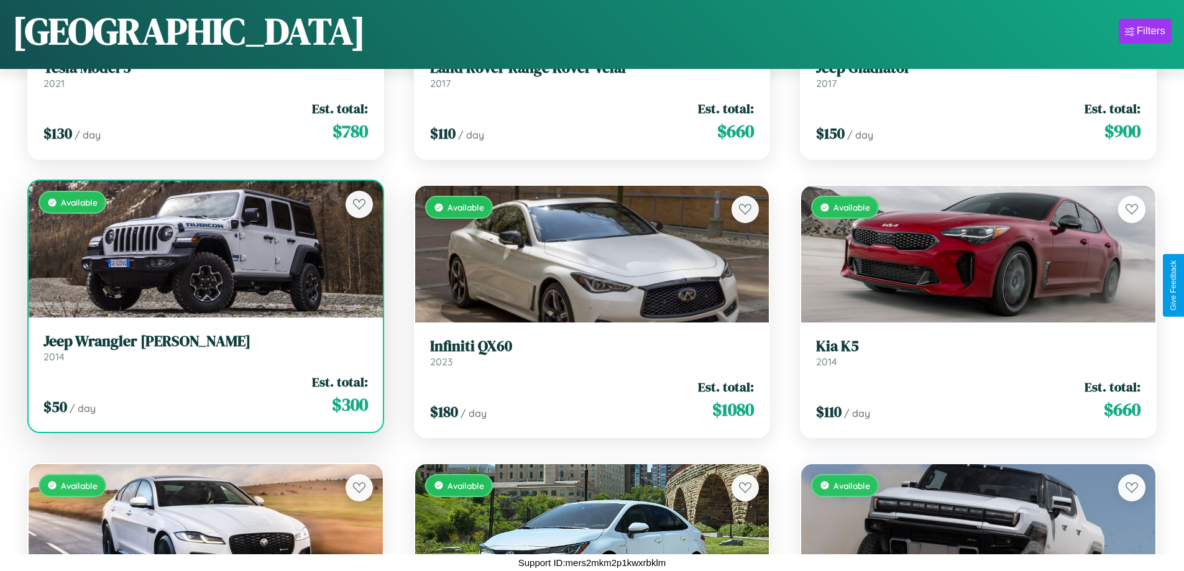
click at [204, 352] on link "Jeep Wrangler JK 2014" at bounding box center [205, 347] width 324 height 30
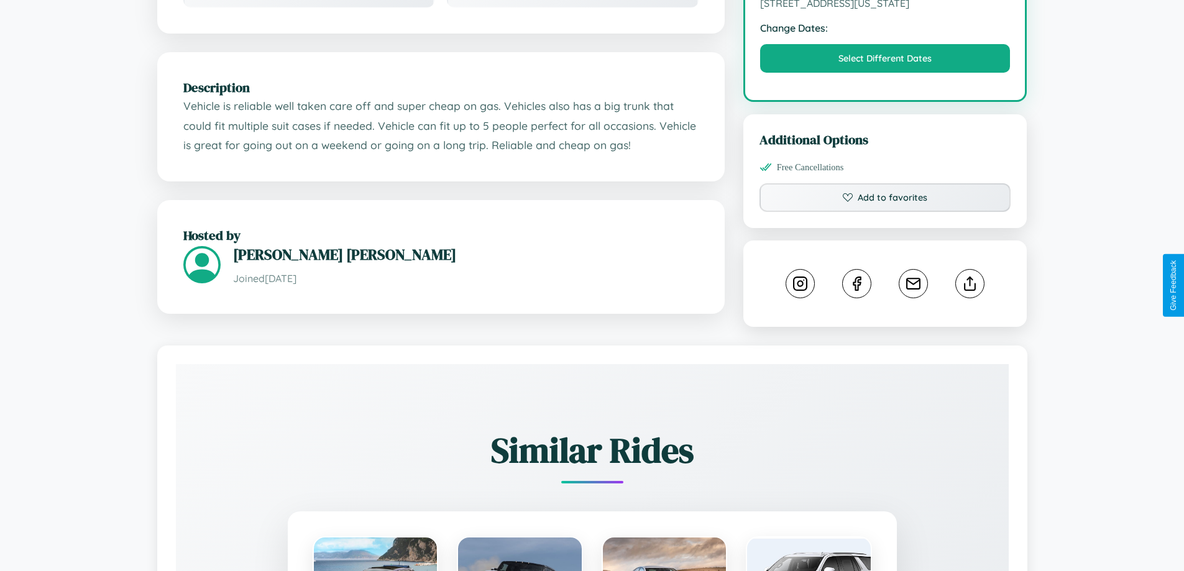
scroll to position [459, 0]
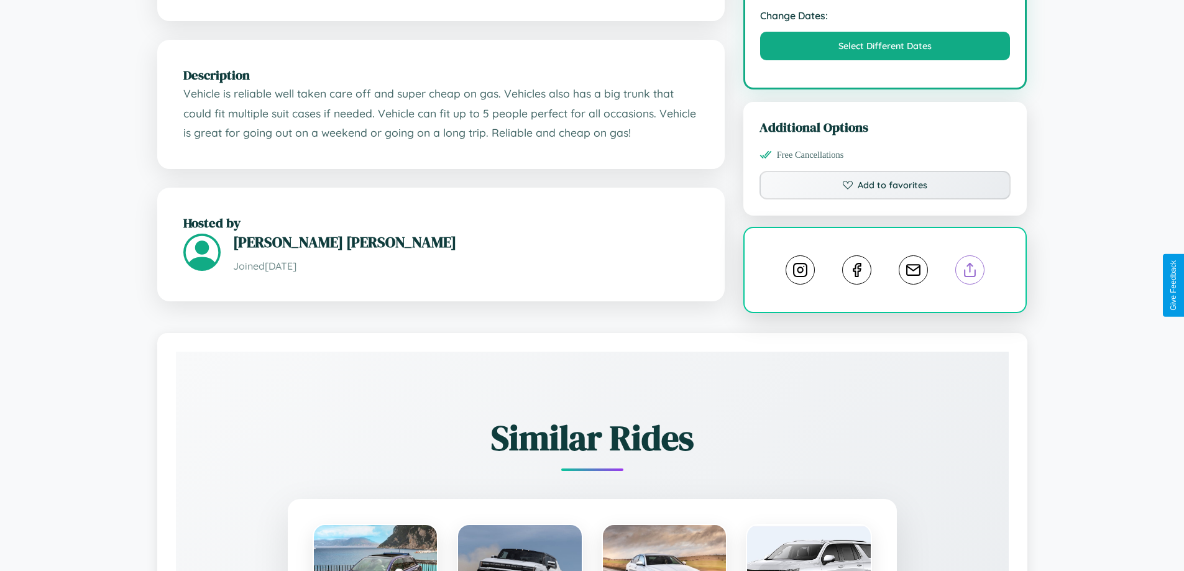
click at [970, 272] on line at bounding box center [970, 267] width 0 height 9
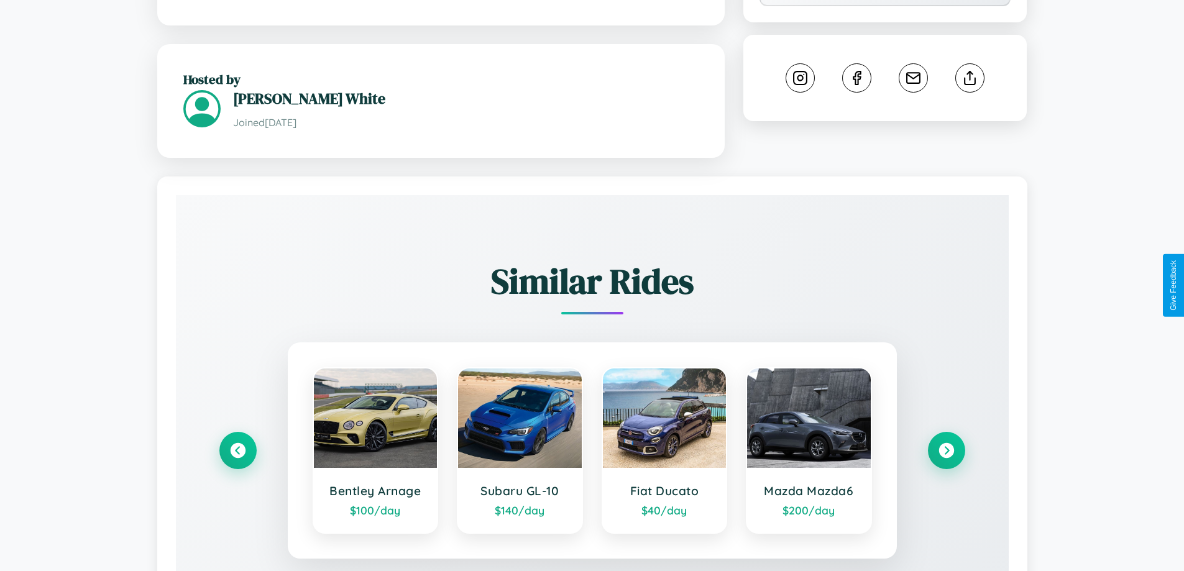
scroll to position [752, 0]
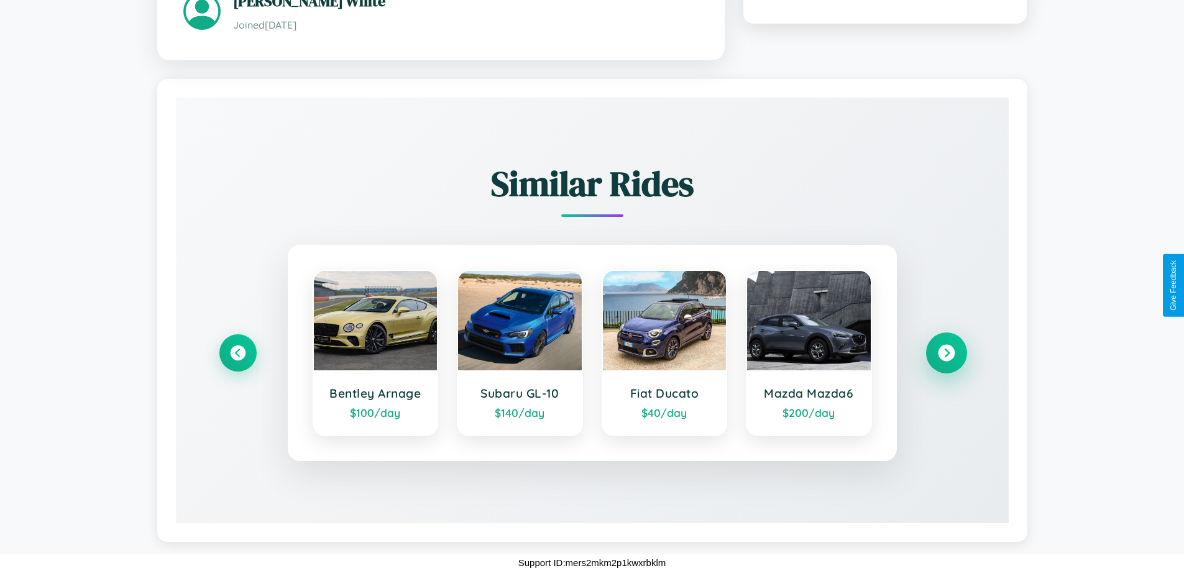
click at [946, 352] on icon at bounding box center [946, 352] width 17 height 17
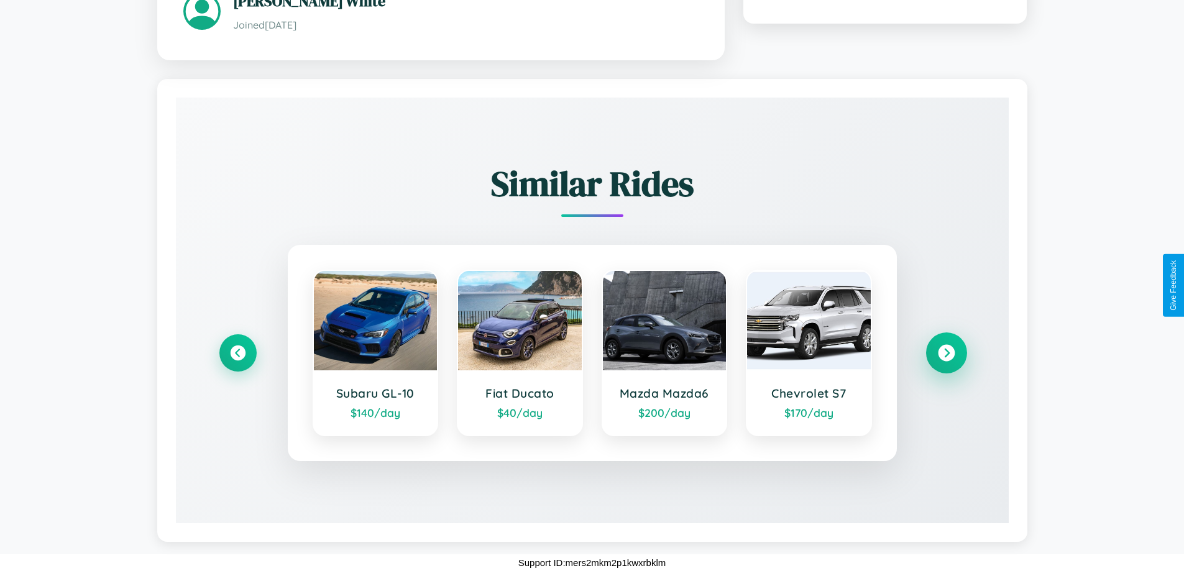
click at [946, 352] on icon at bounding box center [946, 352] width 17 height 17
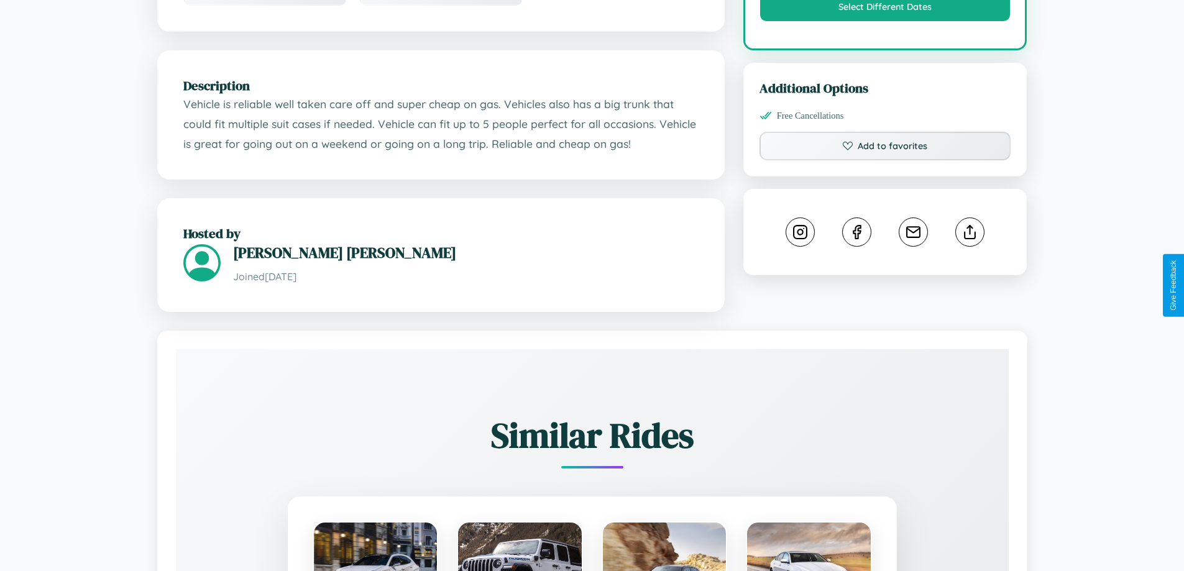
scroll to position [738, 0]
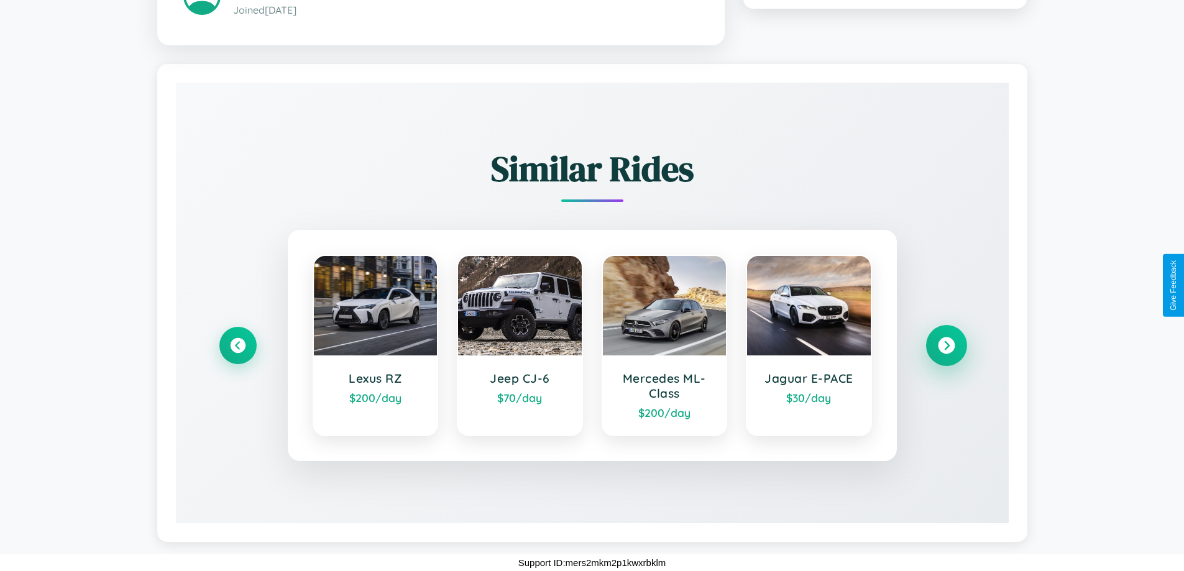
click at [946, 345] on icon at bounding box center [946, 345] width 17 height 17
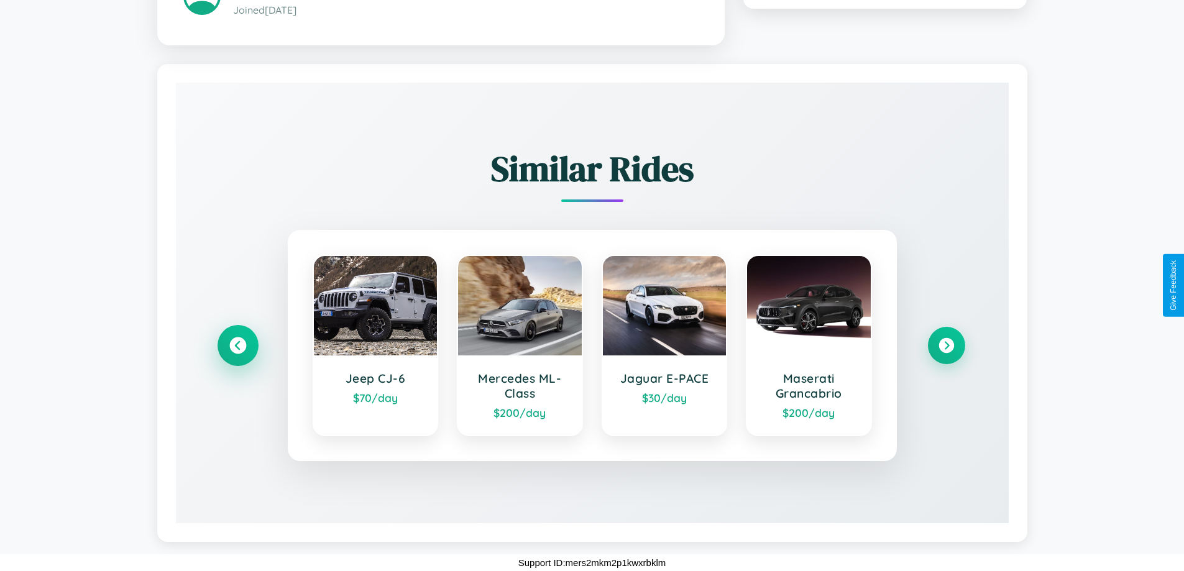
click at [237, 345] on icon at bounding box center [237, 345] width 17 height 17
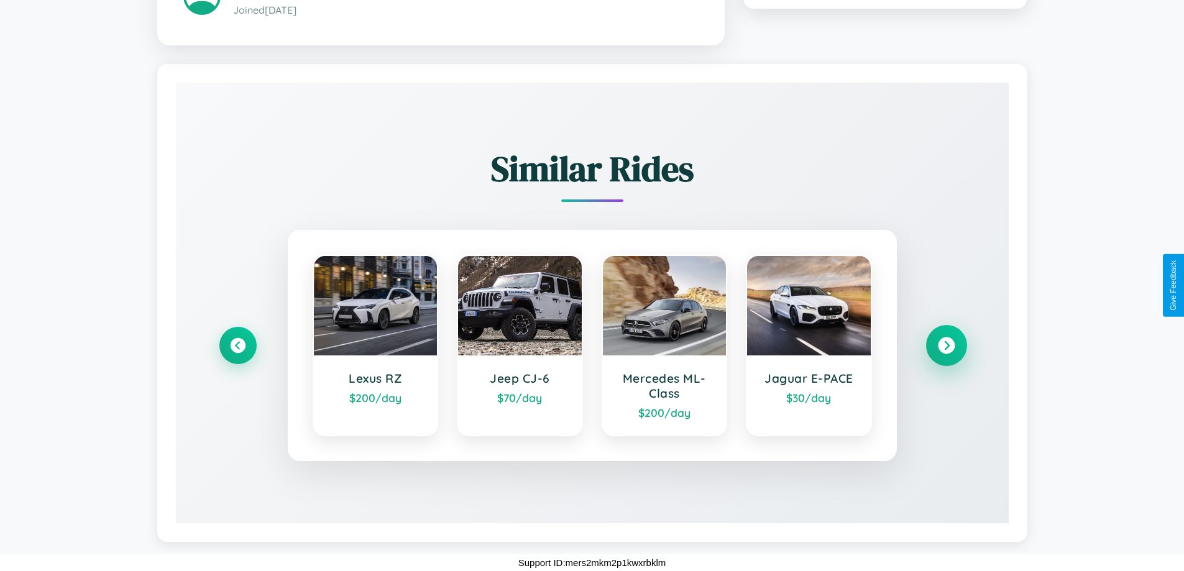
click at [946, 345] on icon at bounding box center [946, 345] width 17 height 17
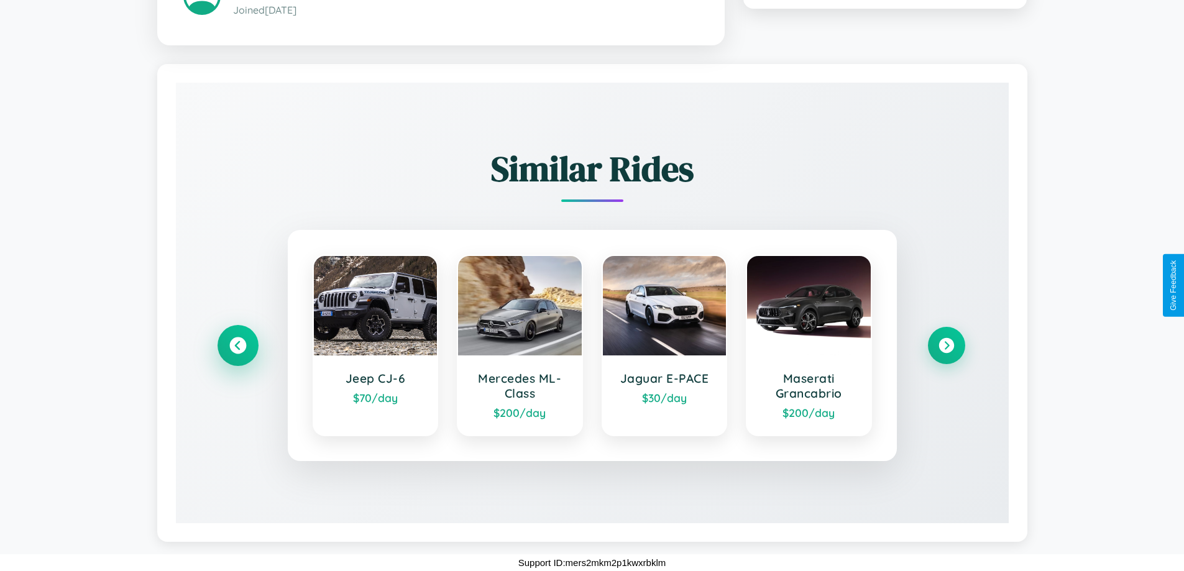
click at [237, 345] on icon at bounding box center [237, 345] width 17 height 17
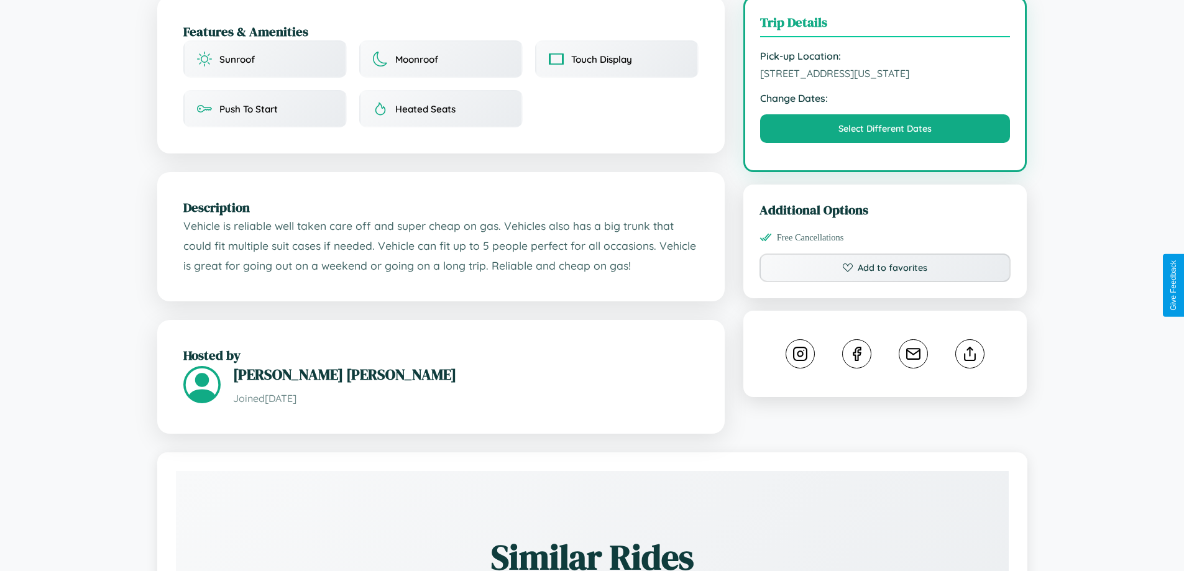
scroll to position [332, 0]
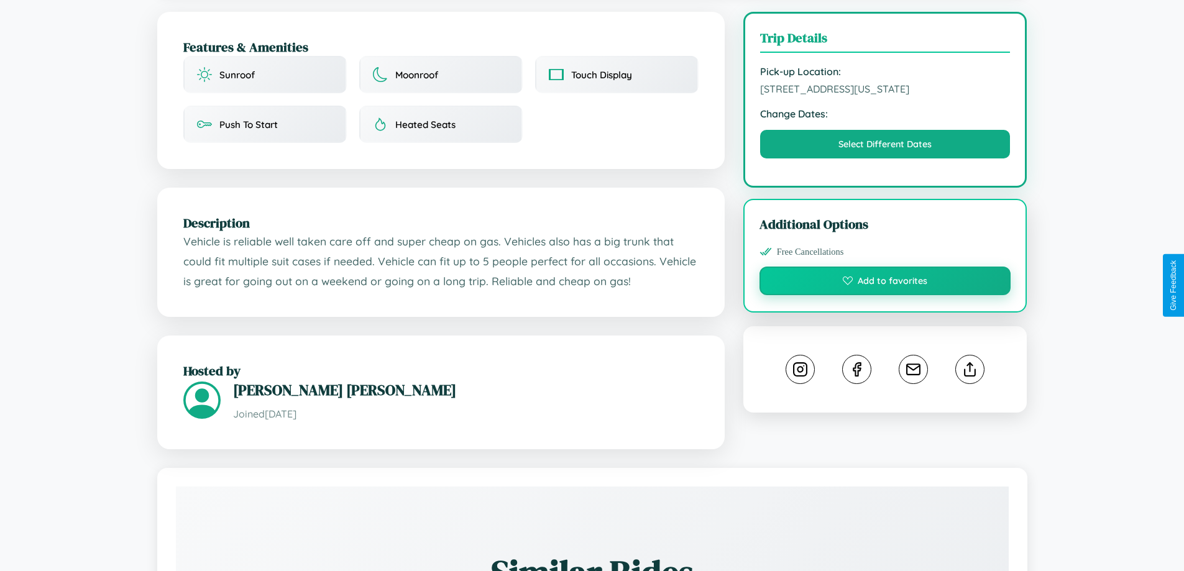
click at [885, 283] on button "Add to favorites" at bounding box center [885, 281] width 252 height 29
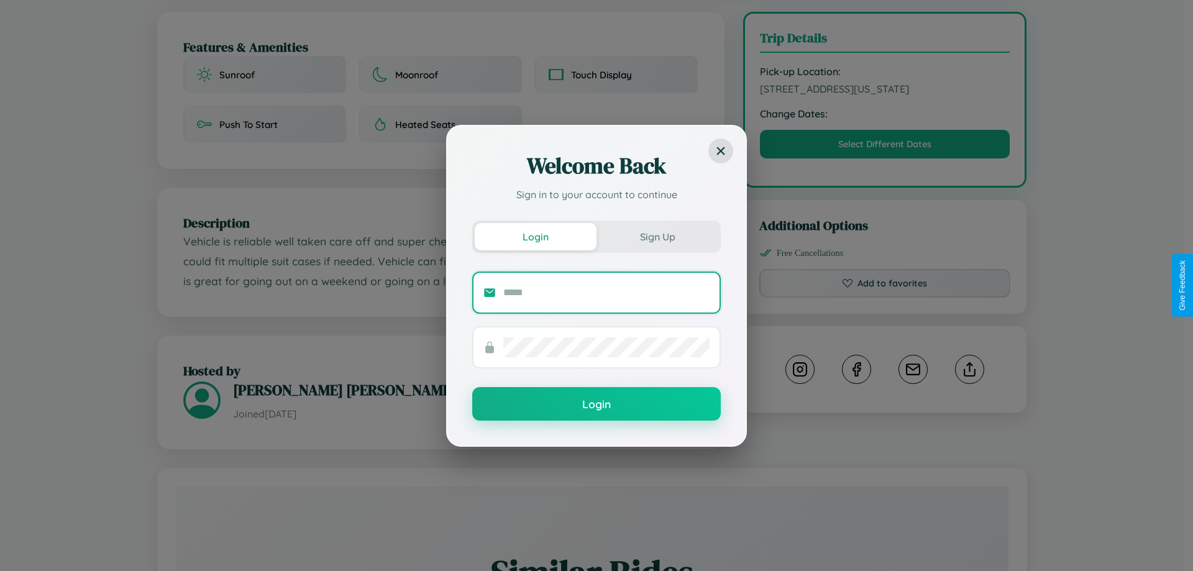
click at [606, 292] on input "text" at bounding box center [606, 293] width 206 height 20
type input "**********"
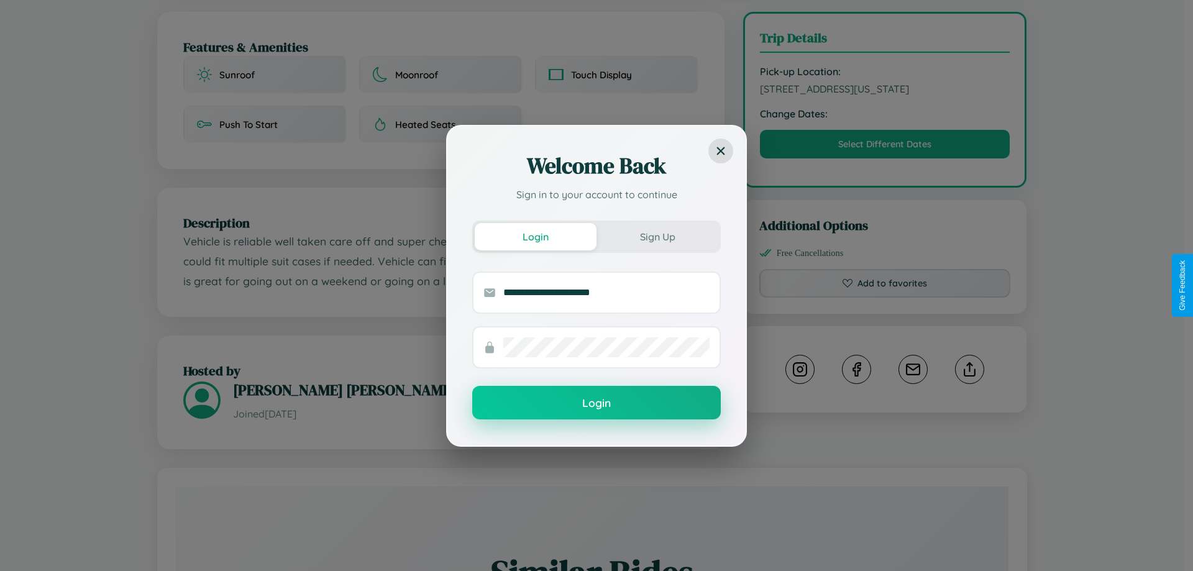
click at [596, 403] on button "Login" at bounding box center [596, 403] width 249 height 34
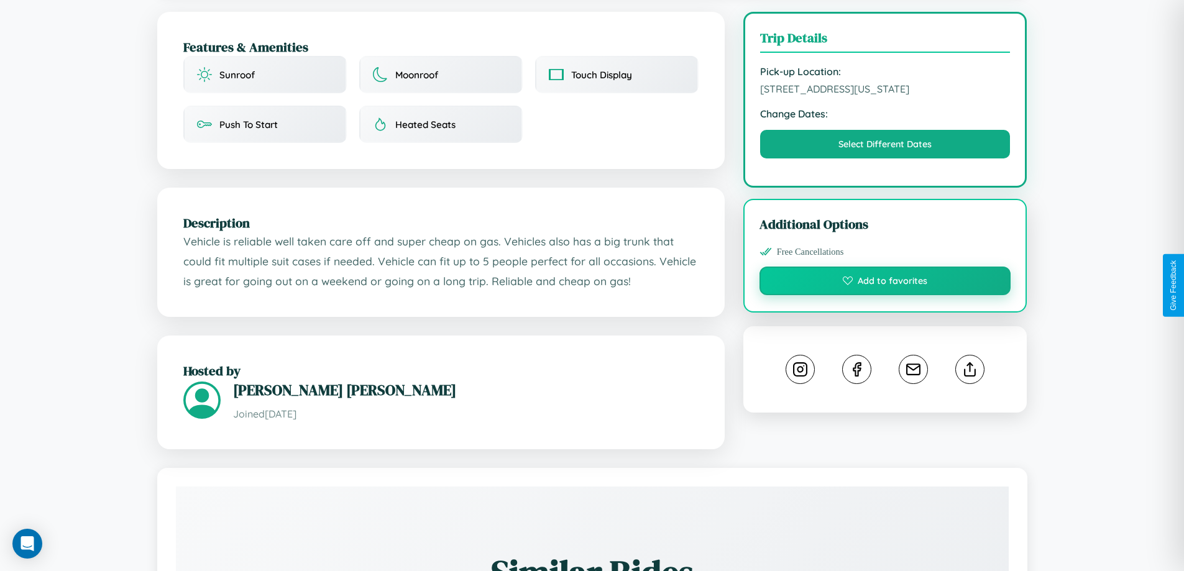
click at [885, 285] on button "Add to favorites" at bounding box center [885, 281] width 252 height 29
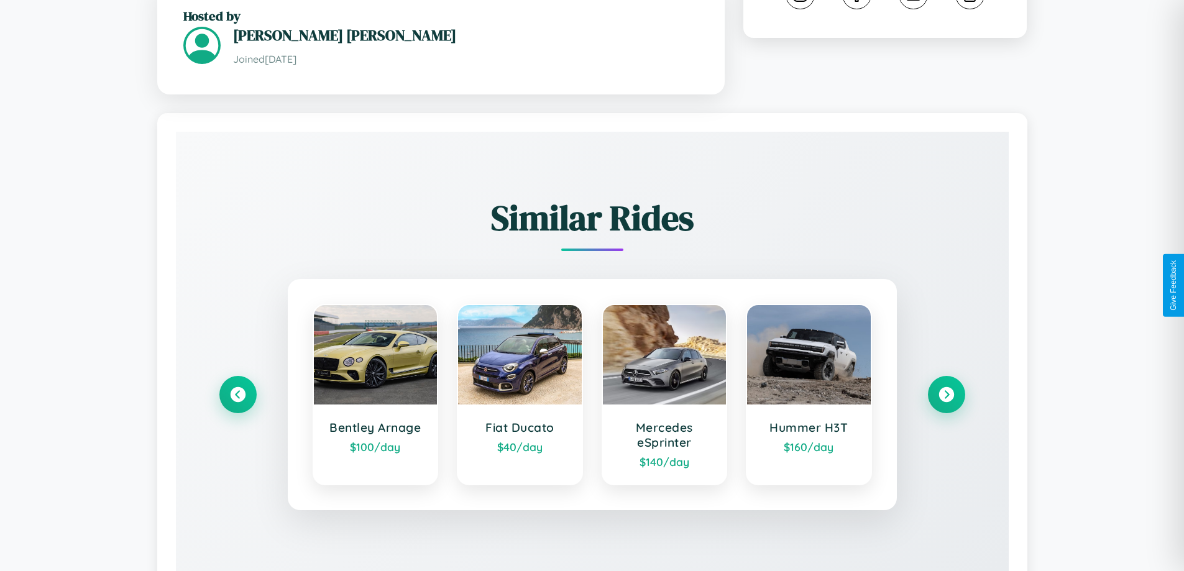
scroll to position [747, 0]
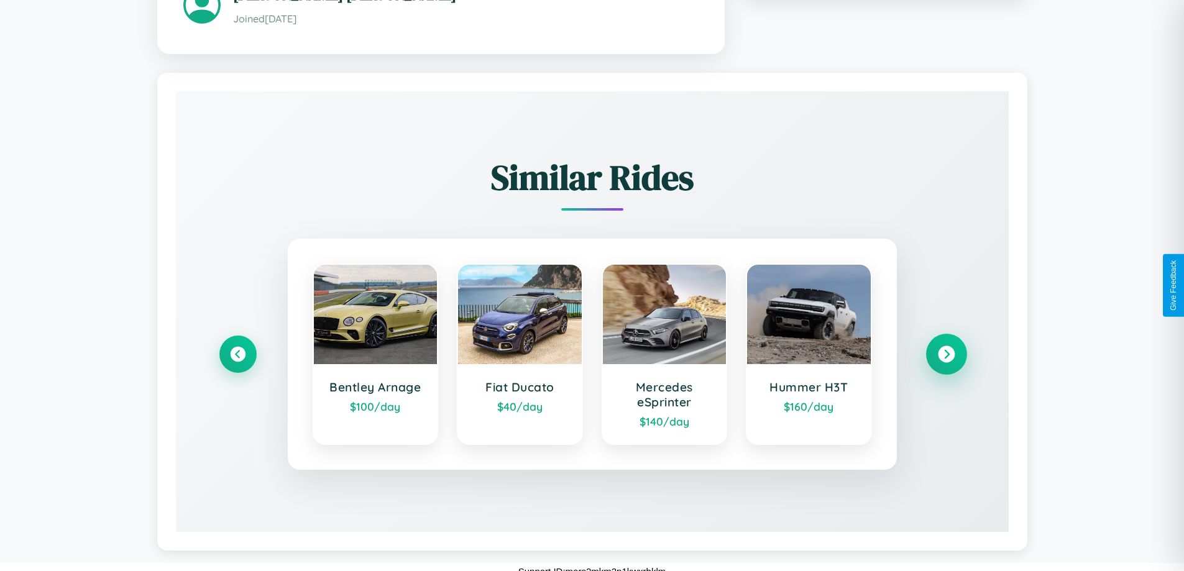
click at [946, 345] on icon at bounding box center [946, 353] width 17 height 17
